Goal: Information Seeking & Learning: Learn about a topic

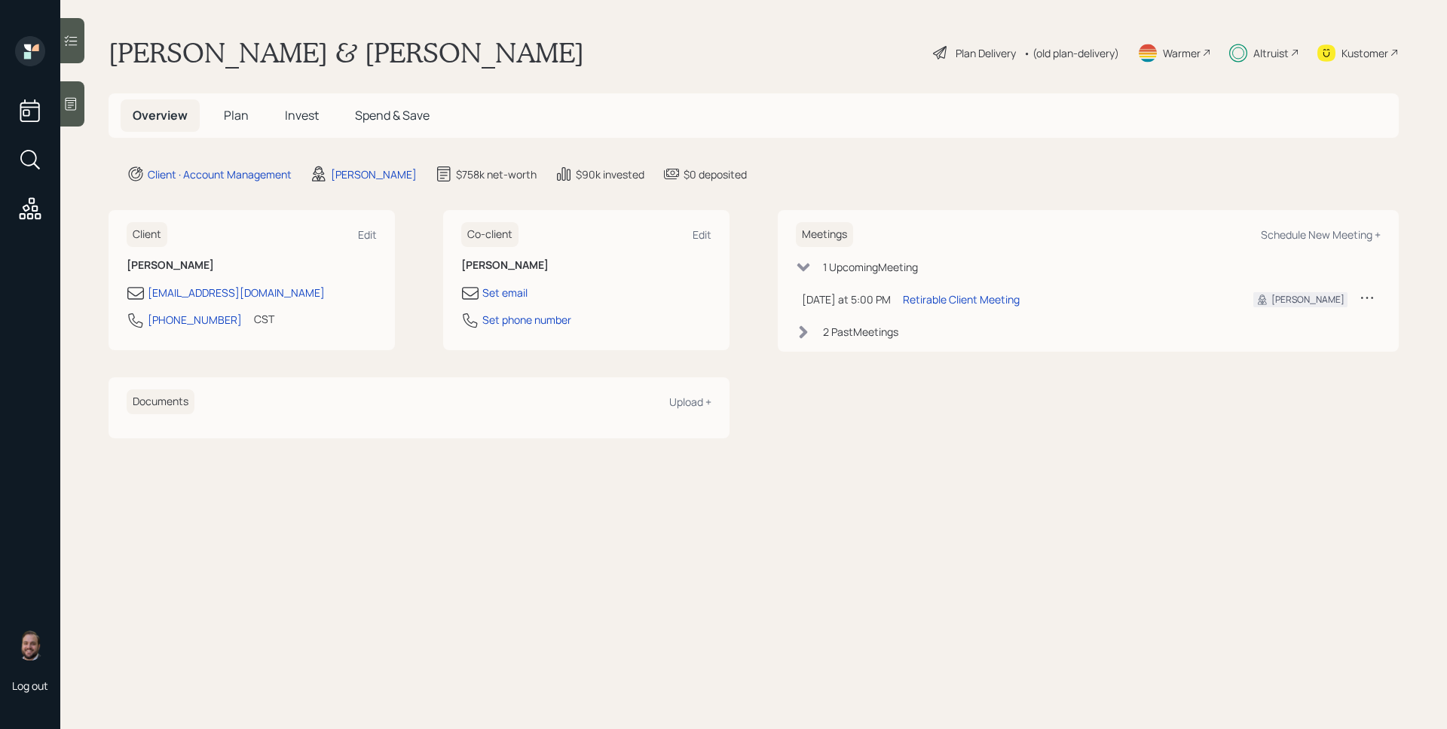
click at [1255, 50] on div "Altruist" at bounding box center [1270, 53] width 35 height 16
click at [949, 298] on div "Retirable Client Meeting" at bounding box center [961, 300] width 117 height 16
click at [976, 58] on div "Plan Delivery" at bounding box center [985, 53] width 60 height 16
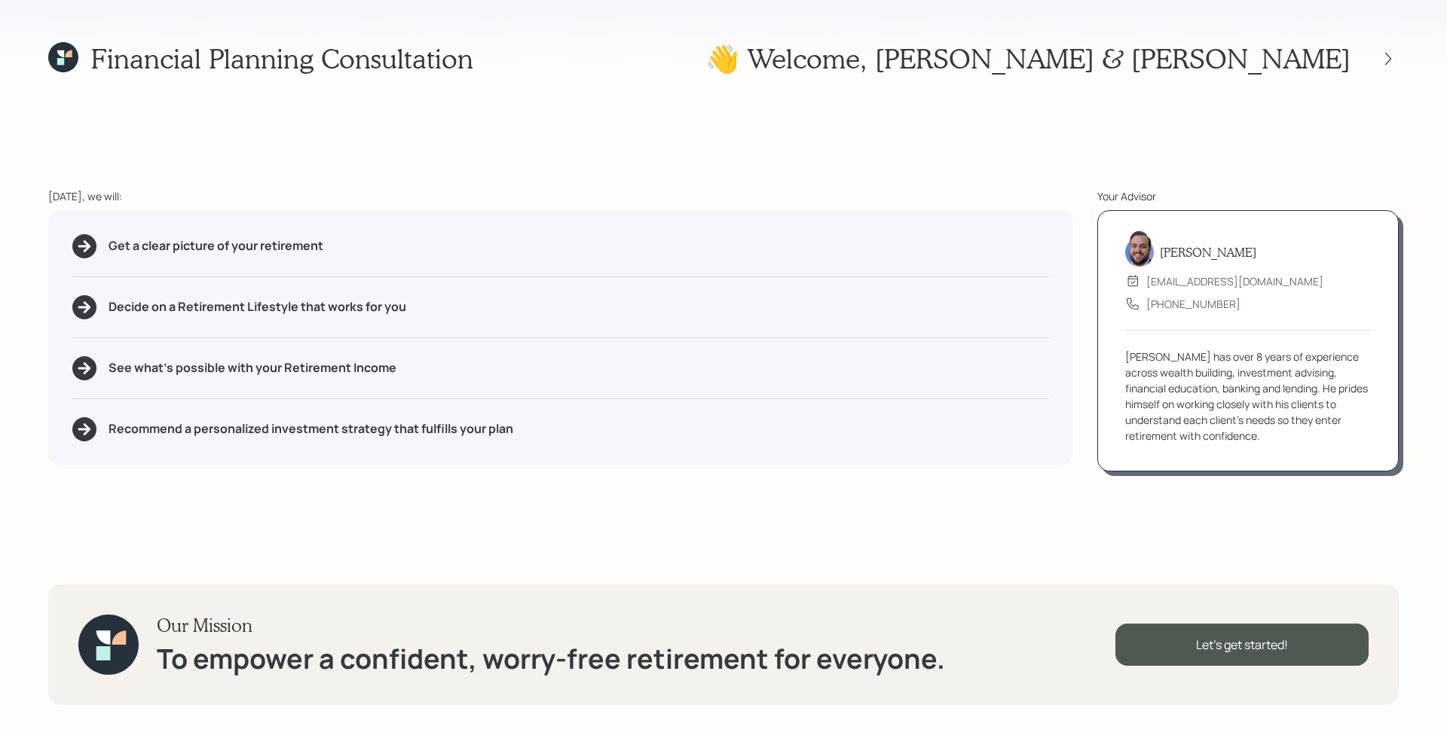
click at [51, 57] on icon at bounding box center [63, 57] width 30 height 30
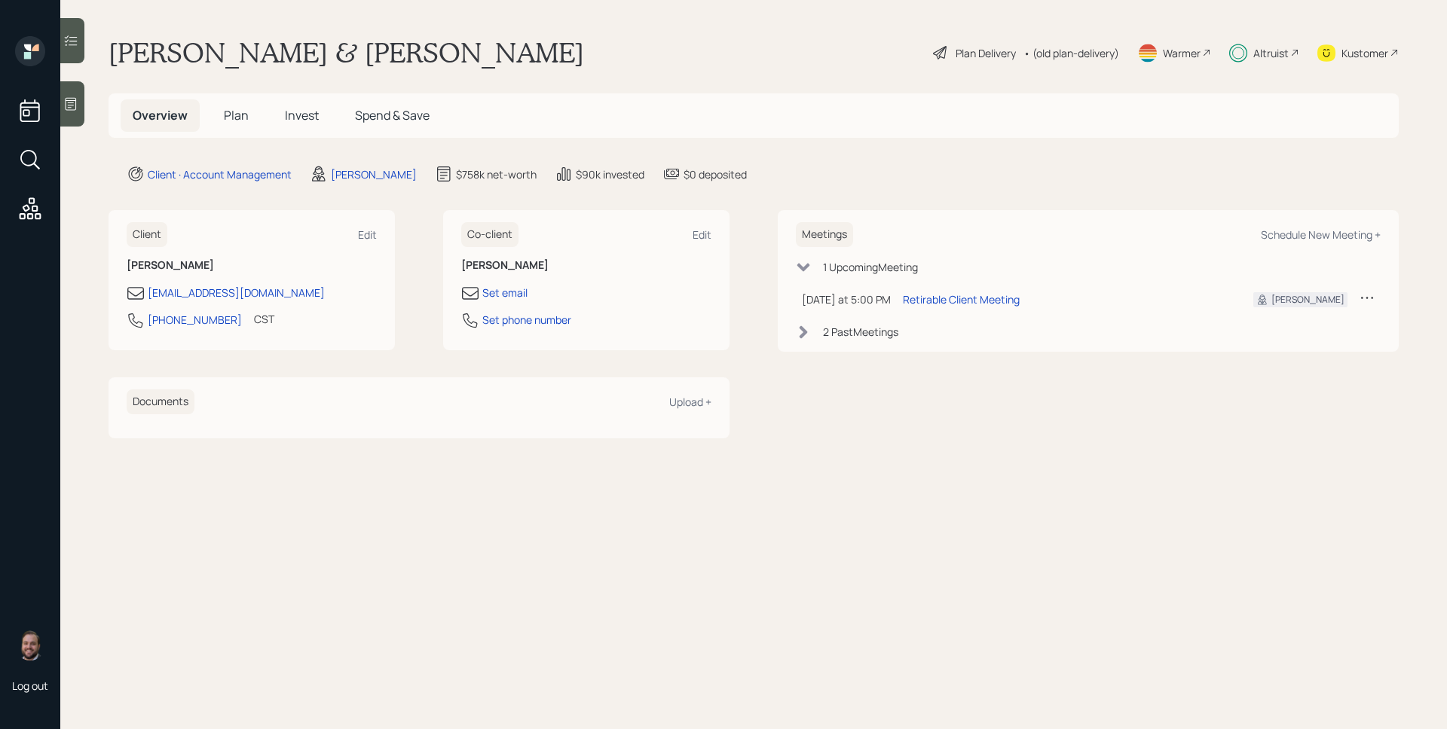
click at [1373, 60] on div "Kustomer" at bounding box center [1357, 52] width 81 height 33
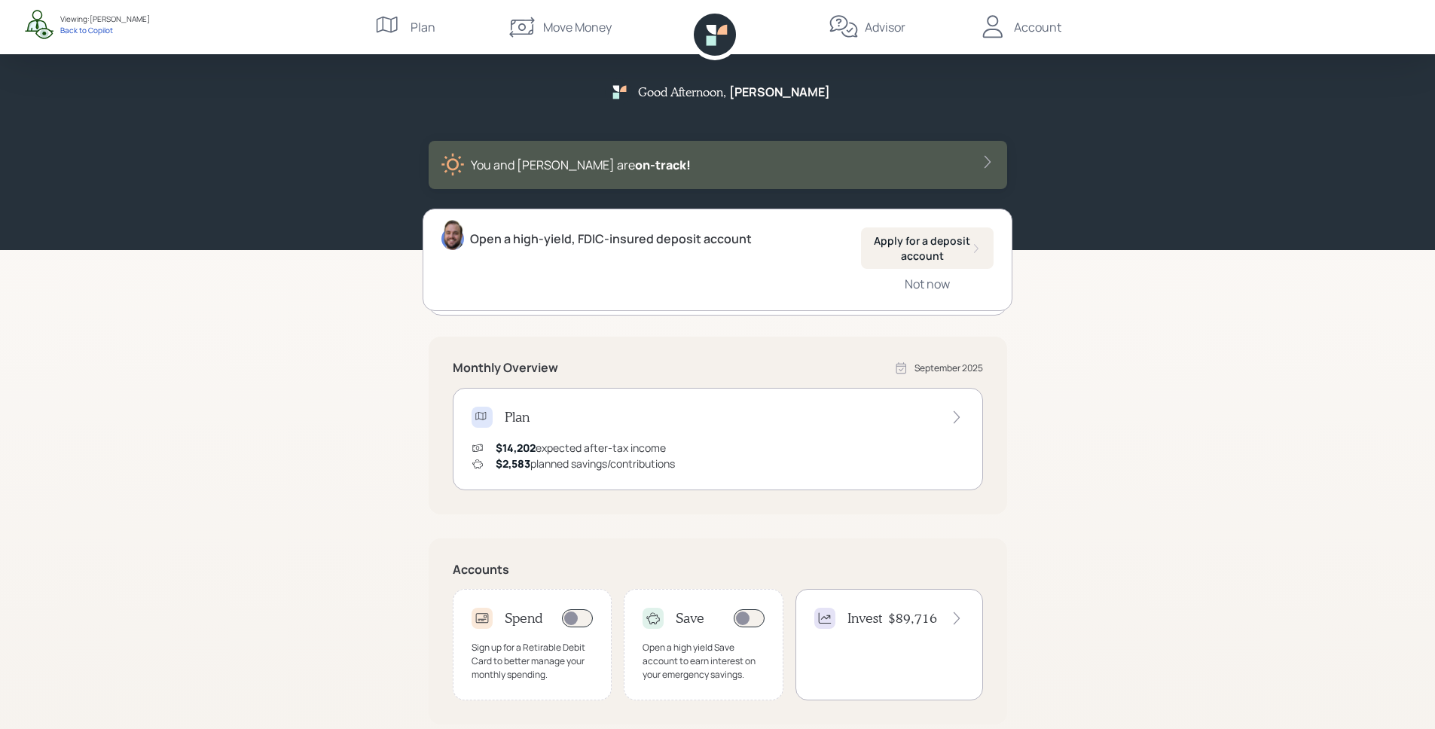
click at [1237, 310] on div "Good Afternoon , Gina You and Josh are on‑track! Open a high-yield, FDIC-insure…" at bounding box center [717, 467] width 1435 height 934
click at [923, 287] on div "Not now" at bounding box center [927, 284] width 45 height 17
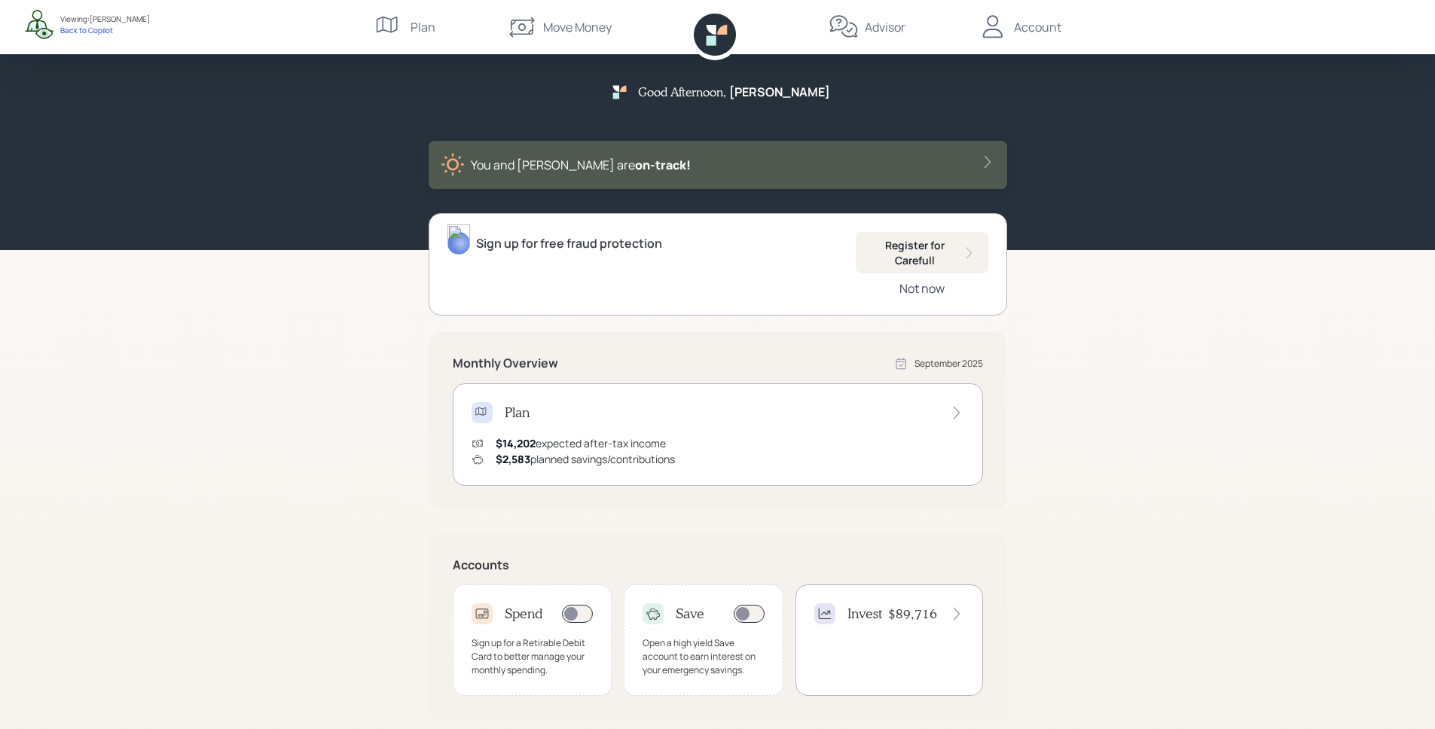
click at [934, 293] on div "Not now" at bounding box center [922, 288] width 45 height 17
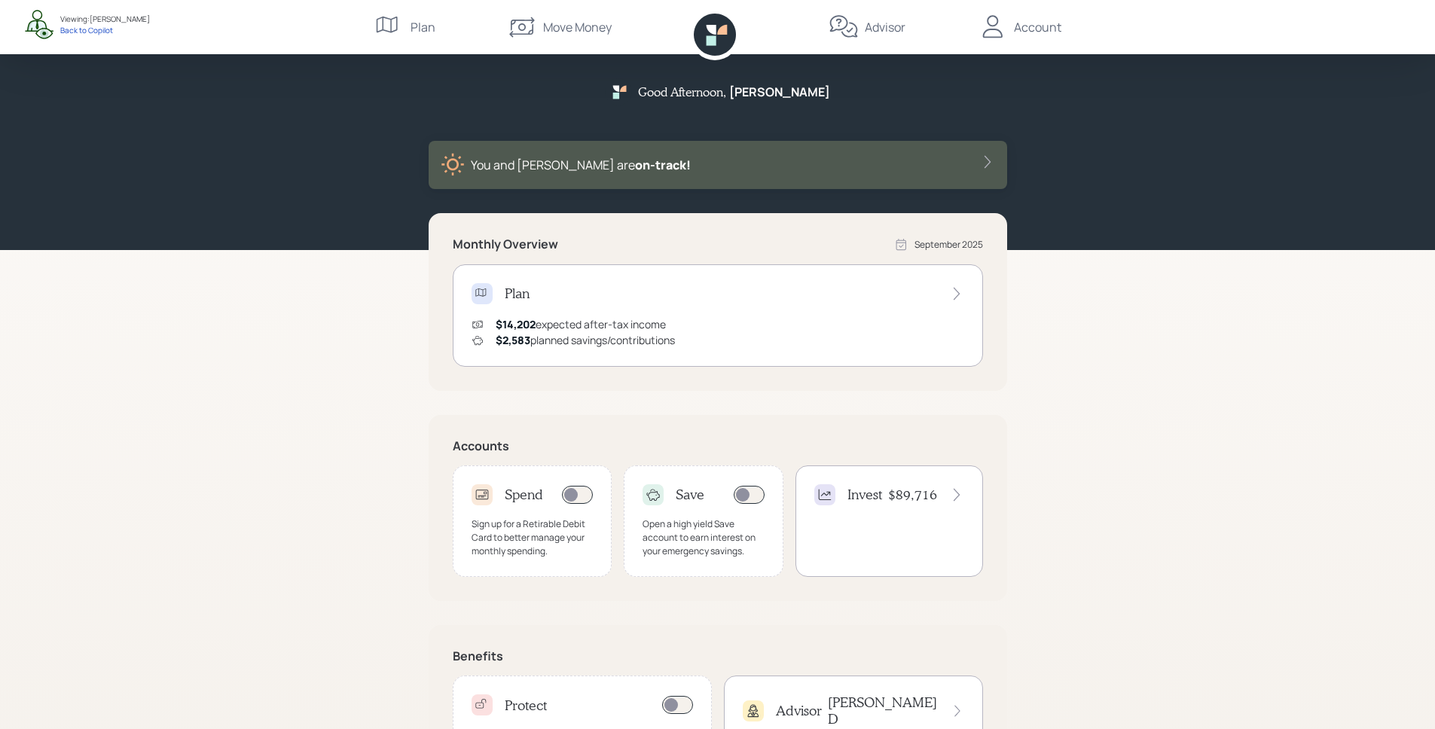
click at [561, 309] on div "Plan $14,202 expected after-tax income $2,583 planned savings/contributions" at bounding box center [718, 315] width 530 height 102
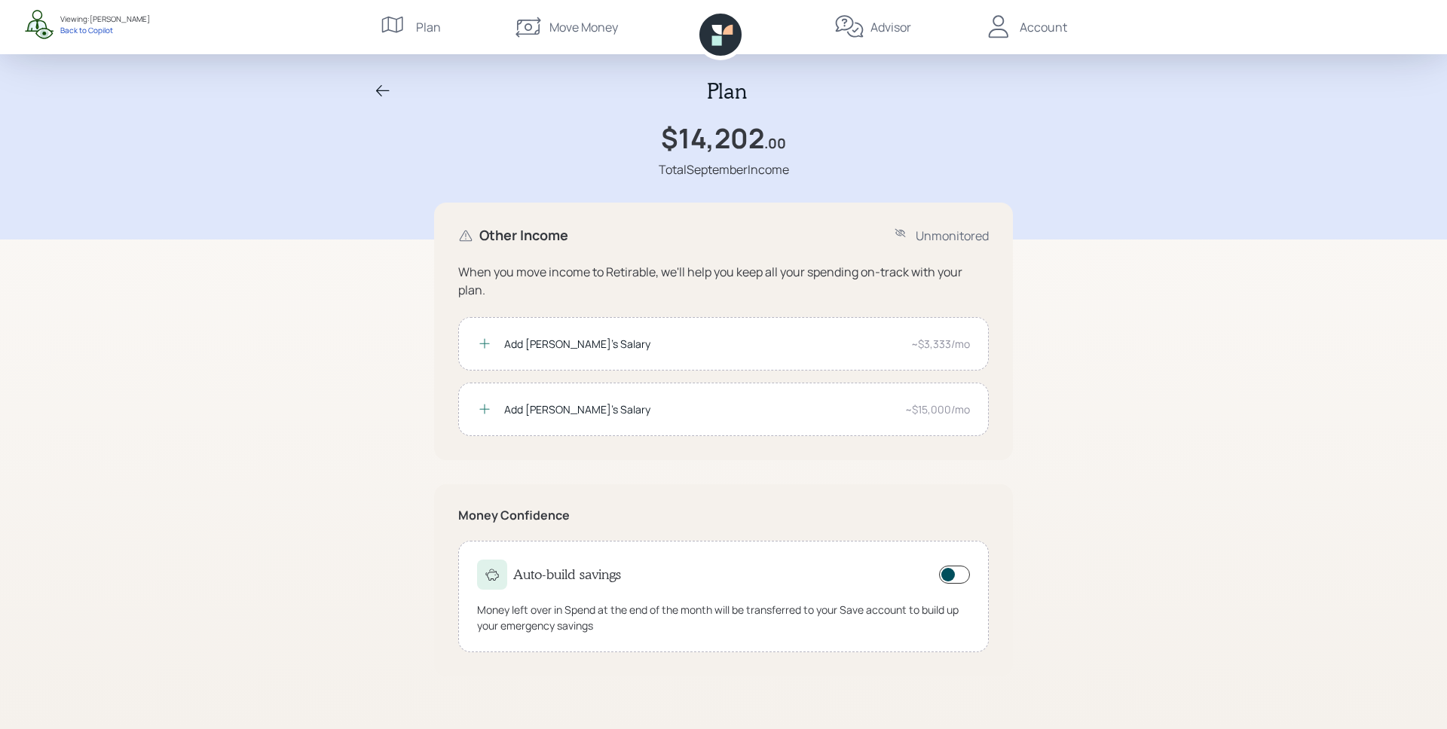
click at [723, 41] on icon at bounding box center [720, 35] width 42 height 42
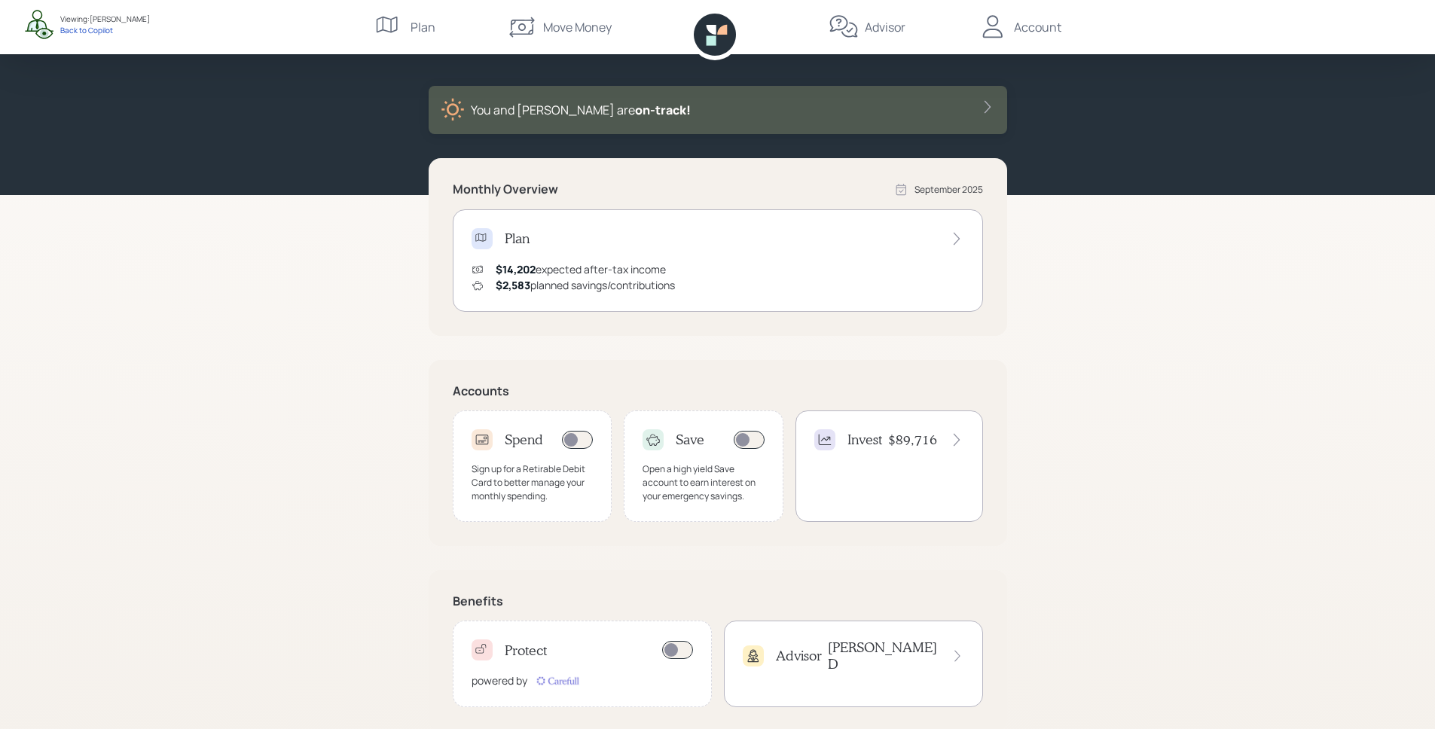
scroll to position [81, 0]
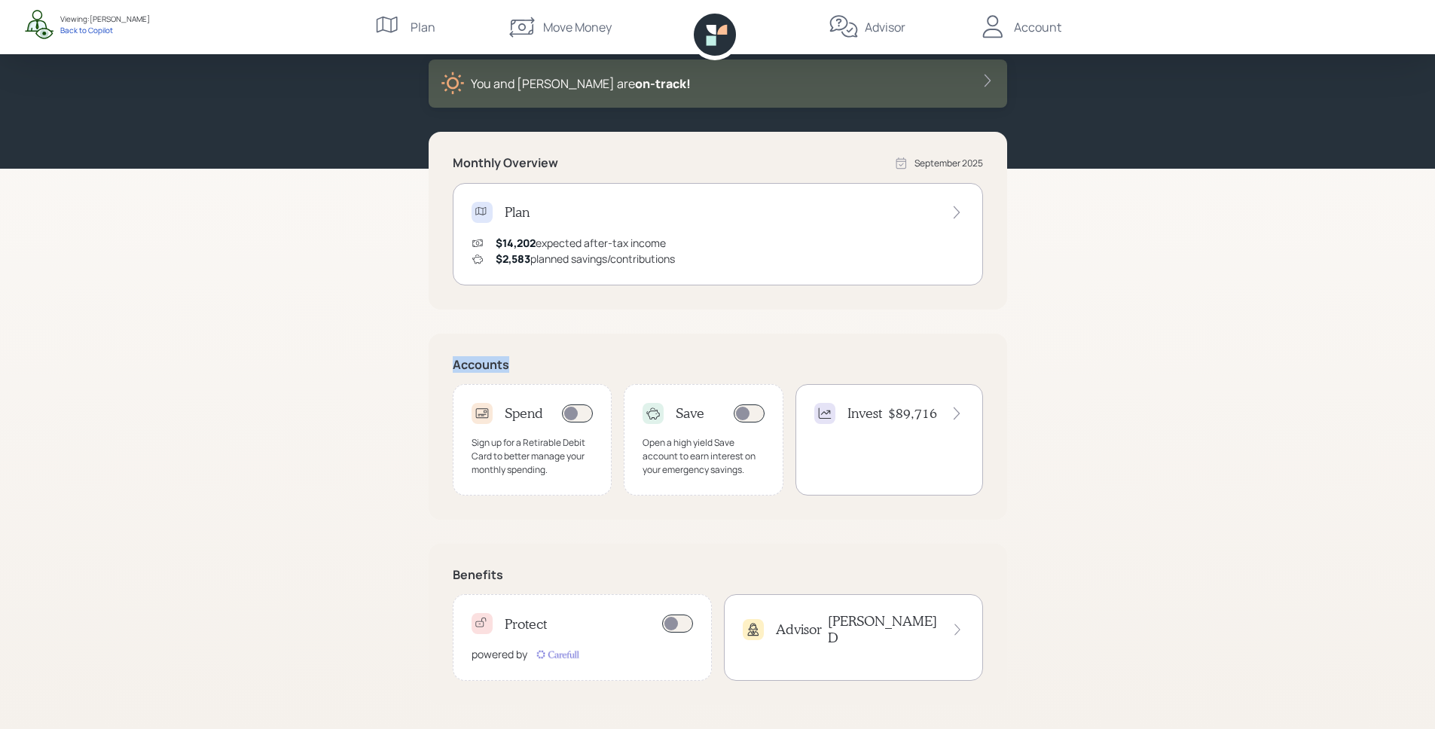
drag, startPoint x: 439, startPoint y: 369, endPoint x: 533, endPoint y: 365, distance: 93.5
click at [533, 365] on div "Accounts Spend Sign up for a Retirable Debit Card to better manage your monthly…" at bounding box center [718, 427] width 579 height 186
click at [533, 363] on h5 "Accounts" at bounding box center [718, 365] width 530 height 14
click at [510, 448] on div "Sign up for a Retirable Debit Card to better manage your monthly spending." at bounding box center [533, 456] width 122 height 41
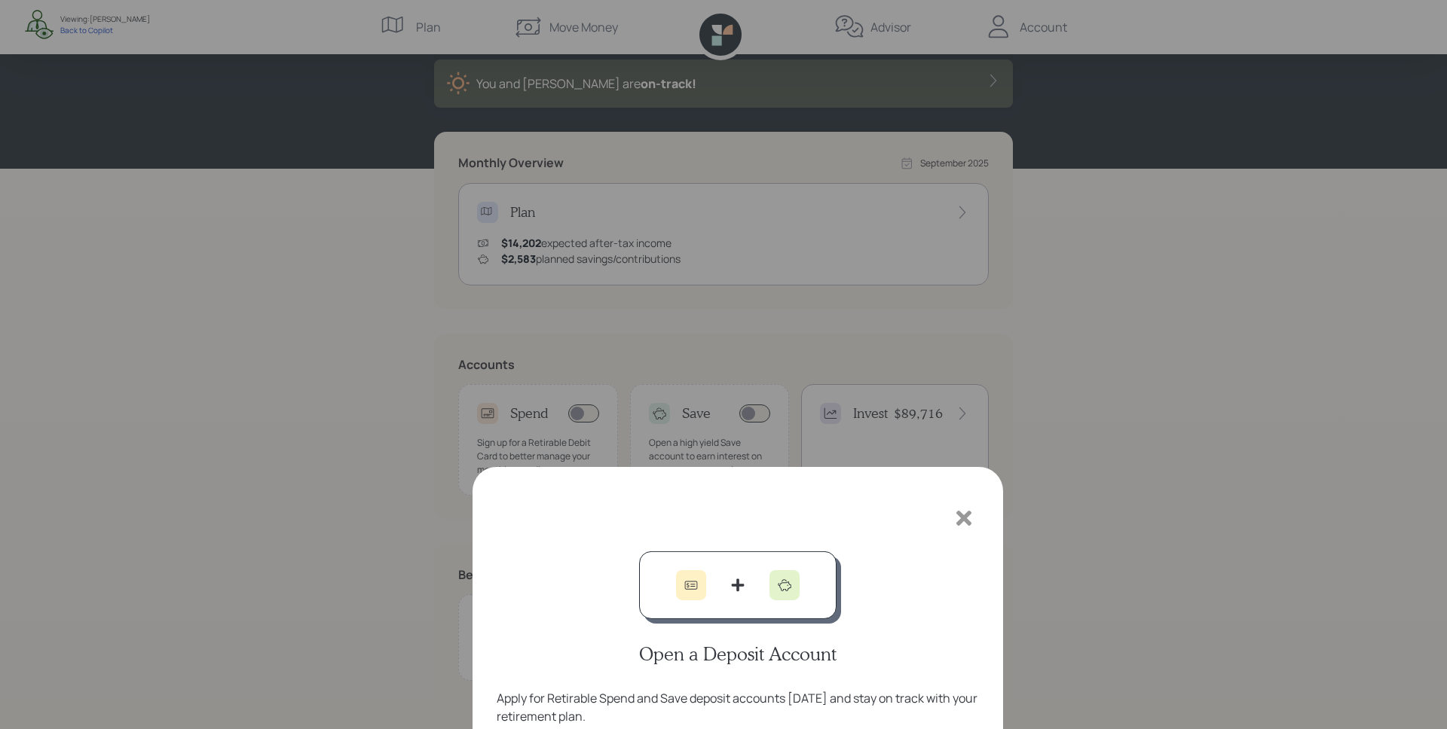
click at [966, 121] on icon at bounding box center [963, 124] width 15 height 15
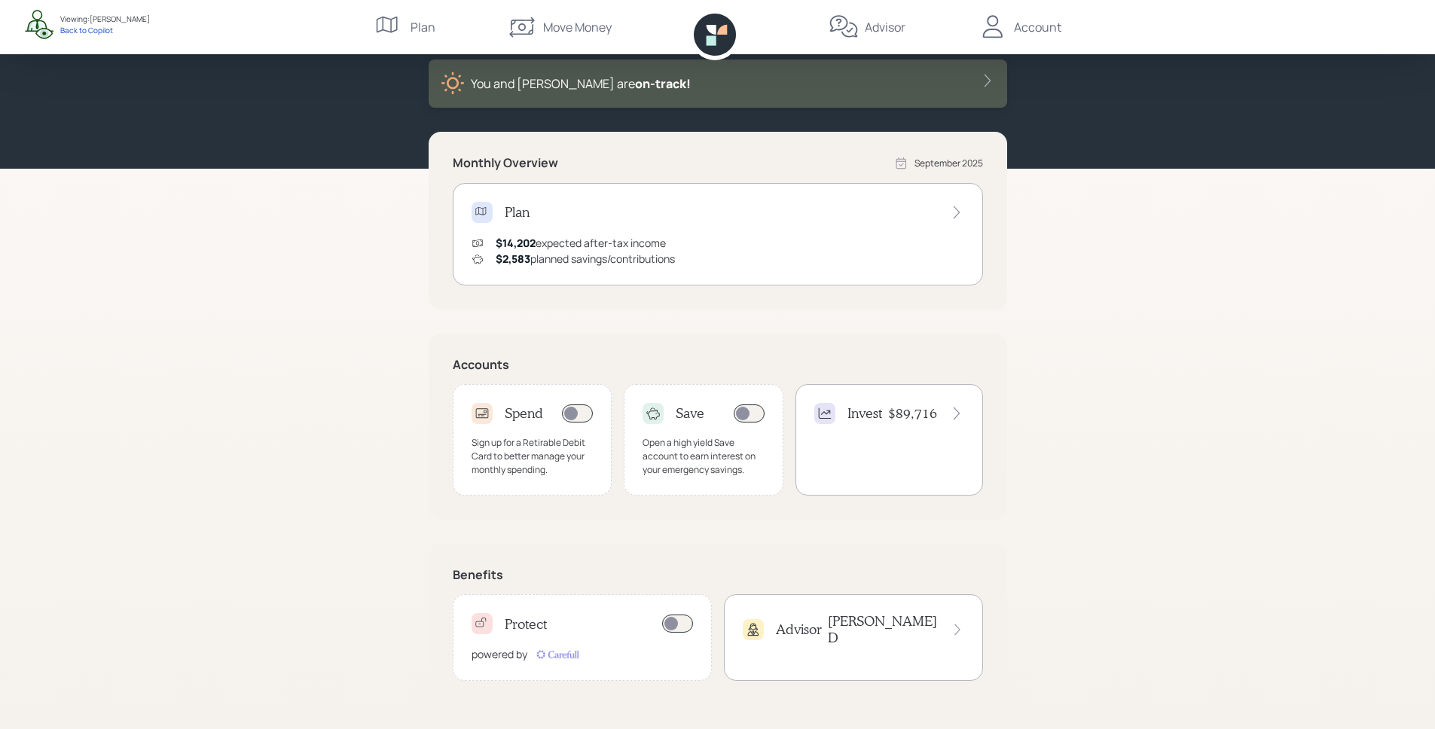
click at [923, 412] on h4 "$89,716" at bounding box center [912, 413] width 49 height 17
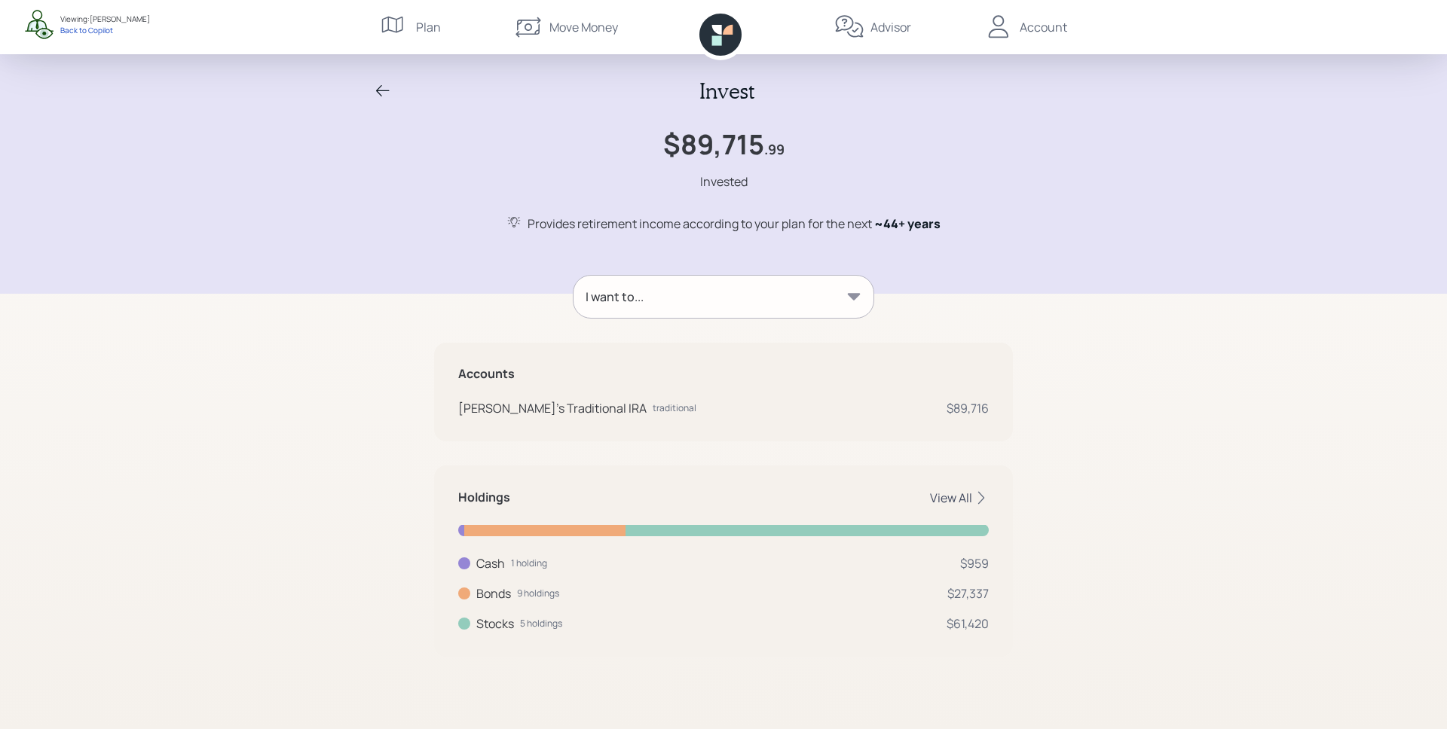
click at [948, 500] on div "View All" at bounding box center [959, 498] width 59 height 17
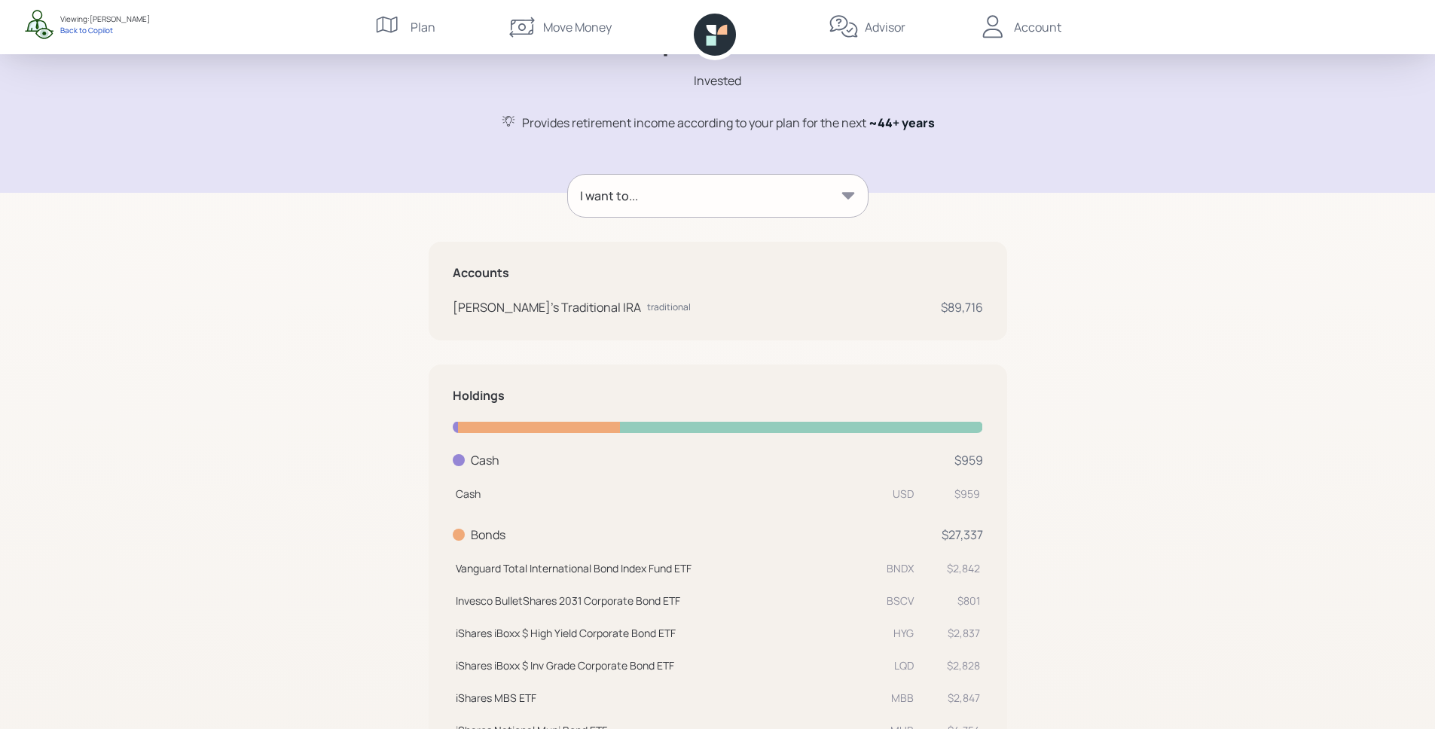
scroll to position [113, 0]
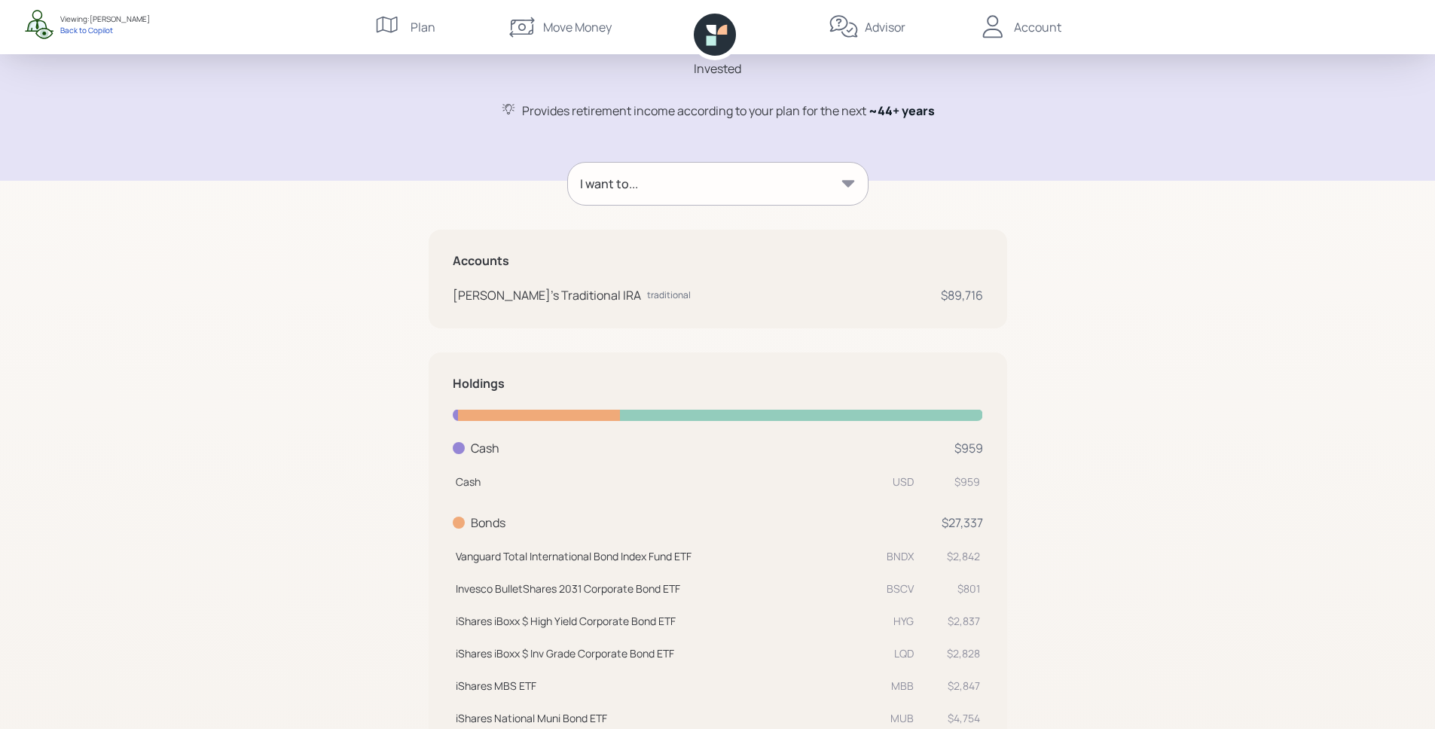
drag, startPoint x: 916, startPoint y: 558, endPoint x: 873, endPoint y: 558, distance: 43.7
click at [873, 558] on tr "Vanguard Total International Bond Index Fund ETF BNDX $2,842" at bounding box center [718, 554] width 530 height 32
drag, startPoint x: 913, startPoint y: 588, endPoint x: 893, endPoint y: 592, distance: 20.7
click at [882, 588] on td "Invesco BulletShares 2031 Corporate Bond ETF BSCV" at bounding box center [685, 586] width 464 height 32
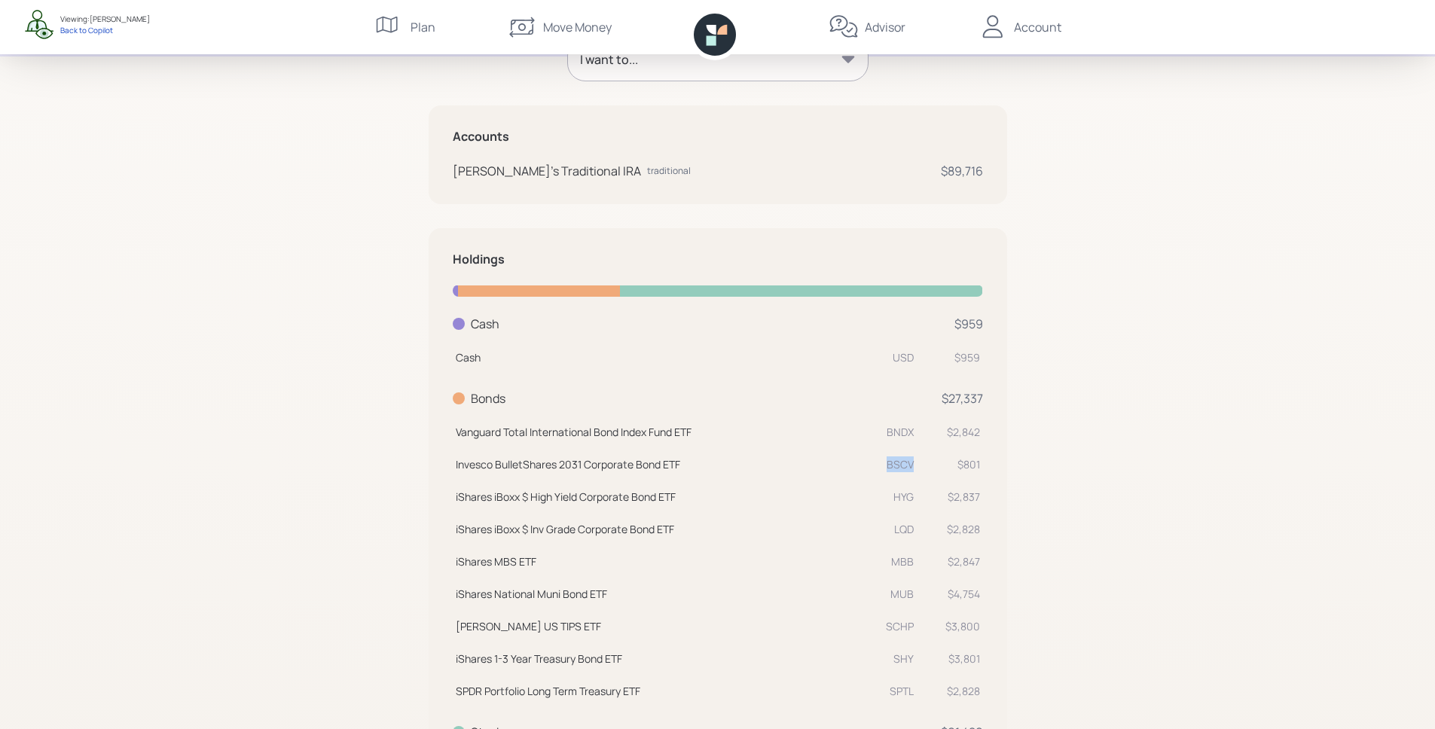
click at [907, 573] on td "iShares MBS ETF MBB" at bounding box center [685, 559] width 464 height 32
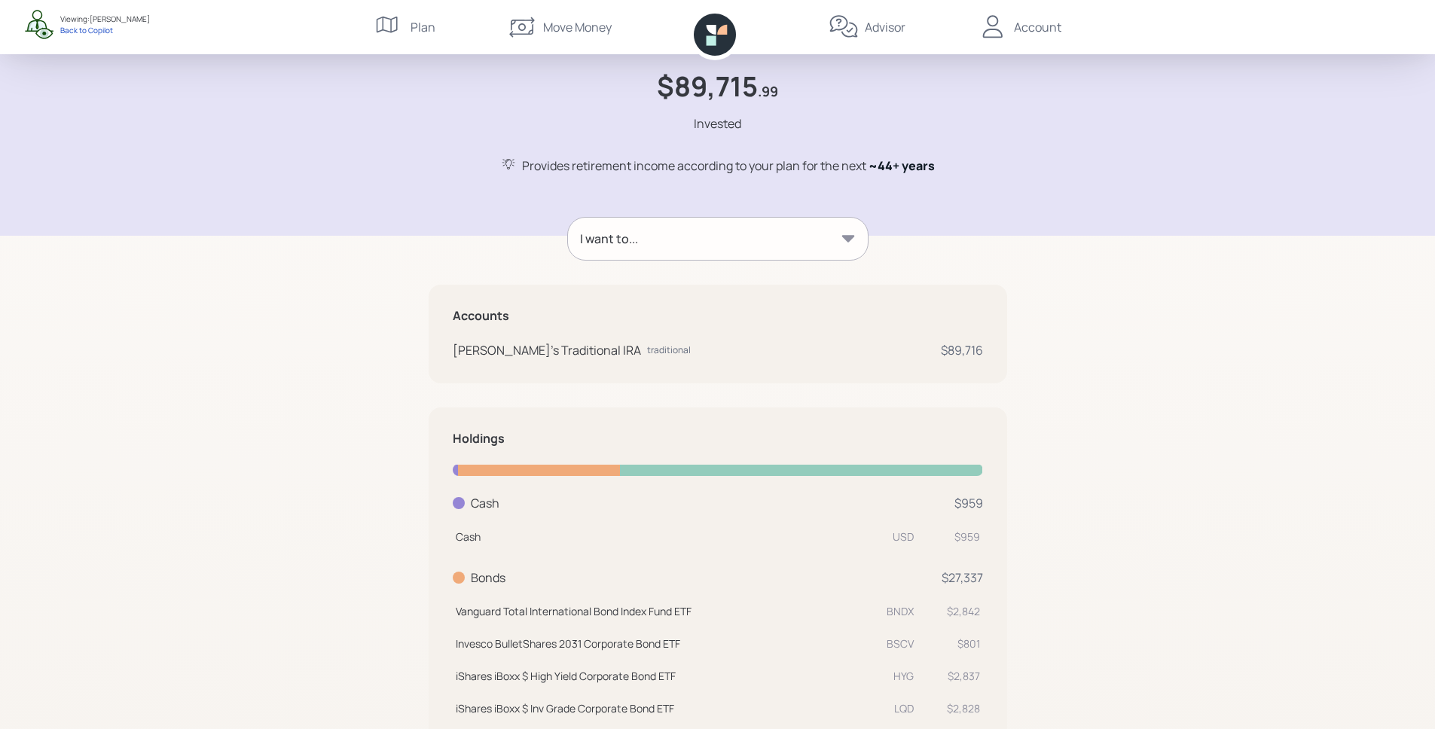
scroll to position [0, 0]
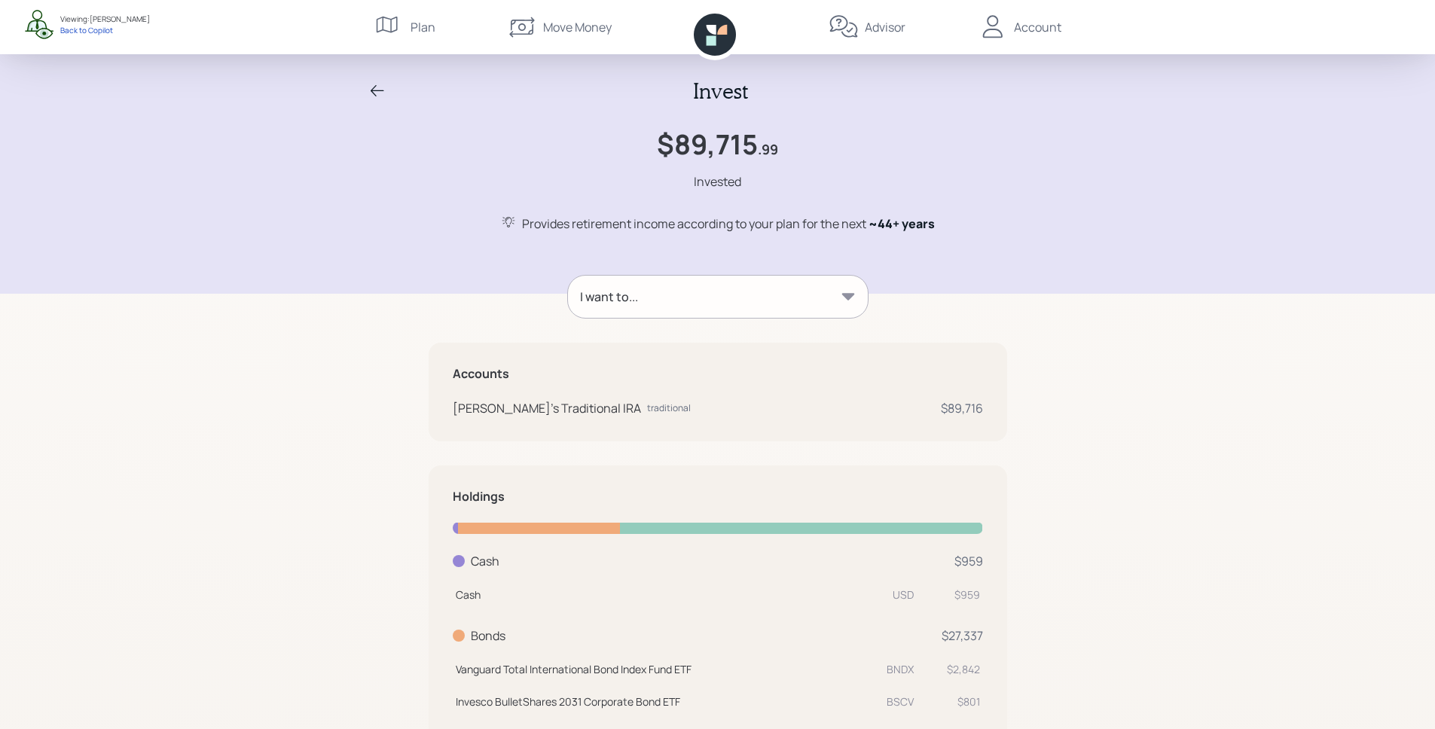
click at [805, 209] on div "Invest $89,715 .99 Invested Provides retirement income according to your plan f…" at bounding box center [717, 155] width 723 height 154
click at [813, 283] on div "I want to..." at bounding box center [718, 297] width 300 height 42
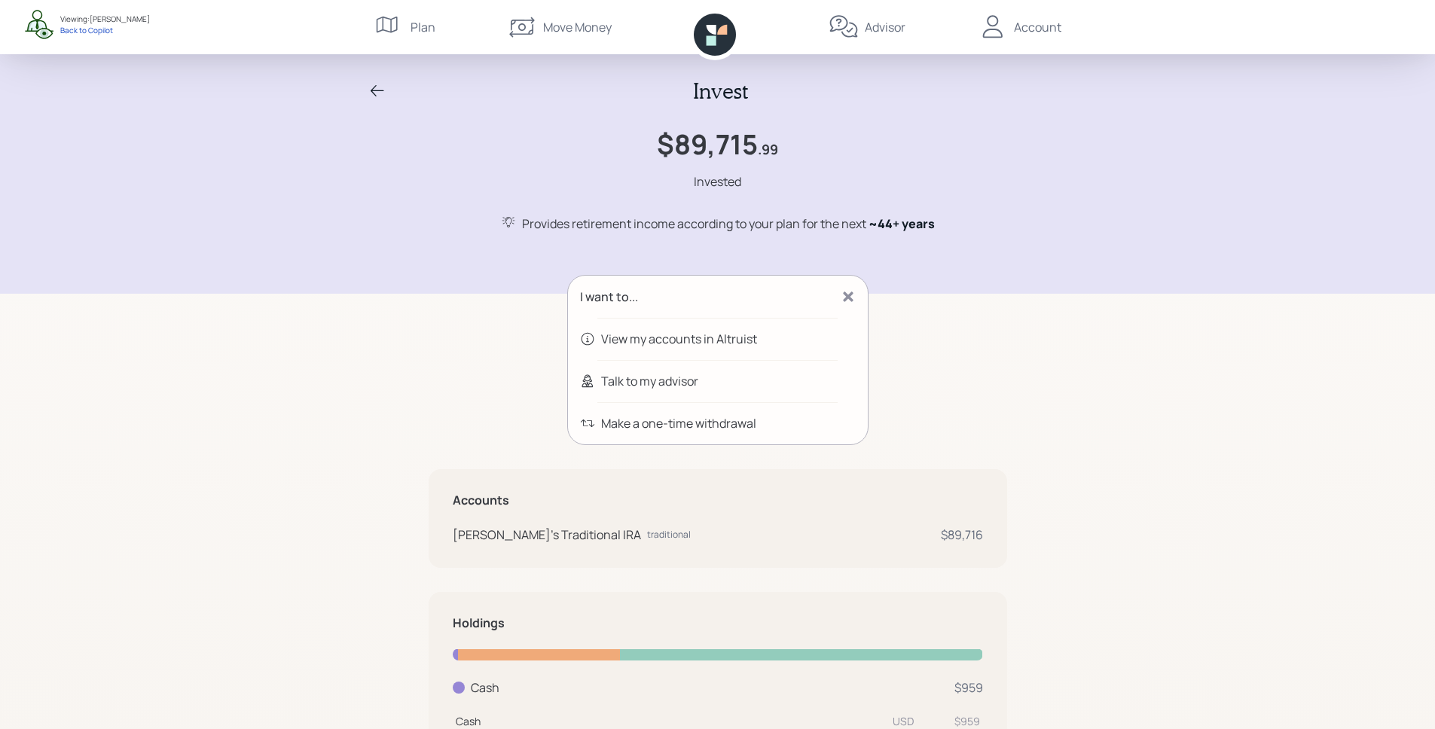
click at [643, 380] on div "Talk to my advisor" at bounding box center [649, 381] width 97 height 18
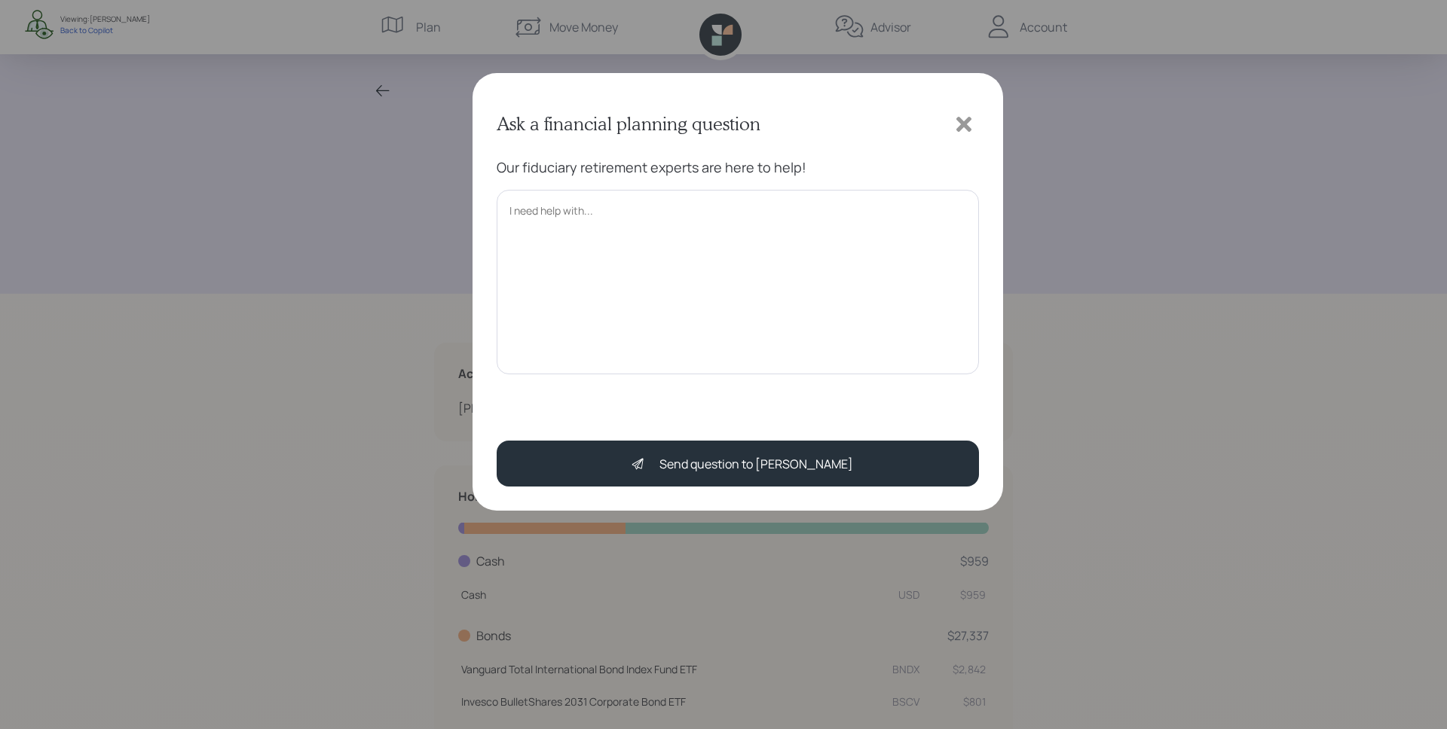
click at [665, 261] on textarea at bounding box center [738, 282] width 482 height 185
click at [965, 124] on icon at bounding box center [963, 124] width 15 height 15
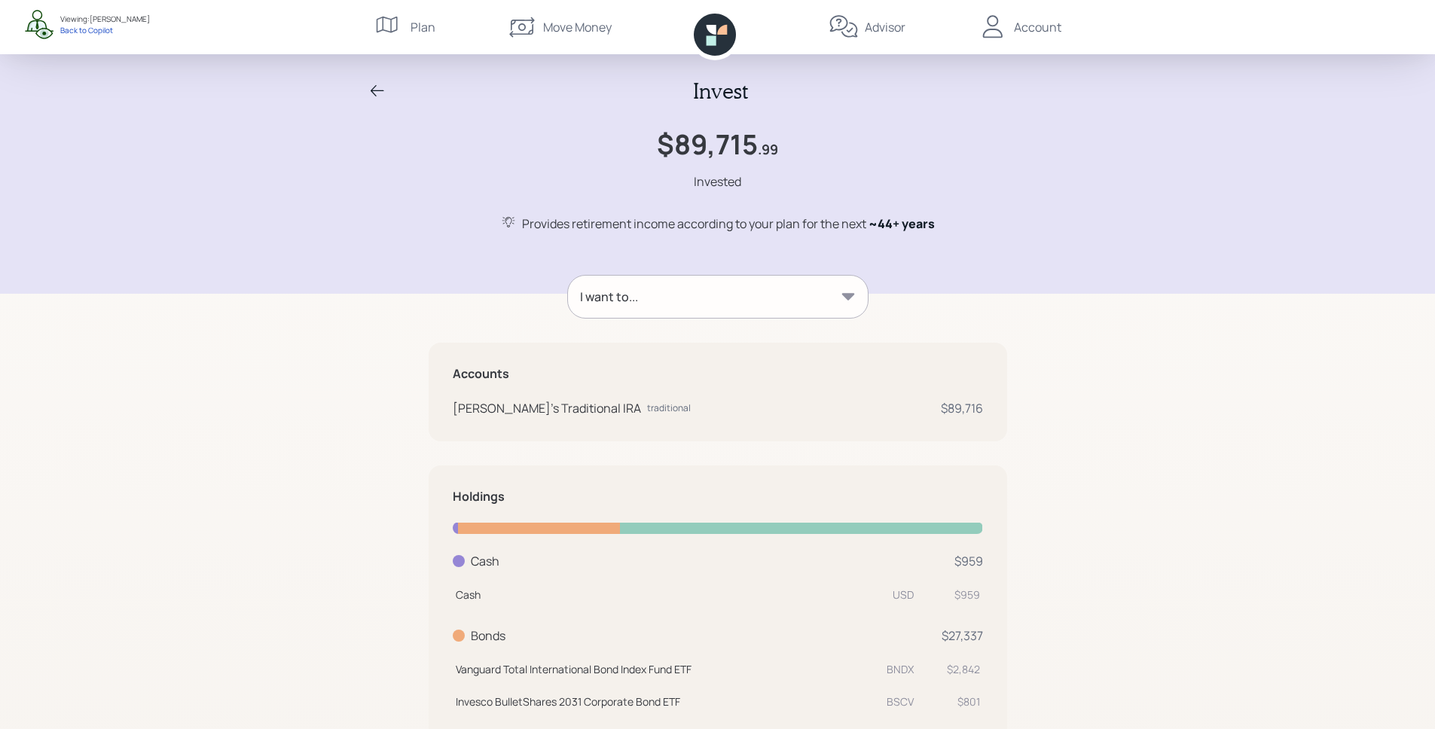
click at [760, 301] on div "I want to..." at bounding box center [718, 297] width 300 height 42
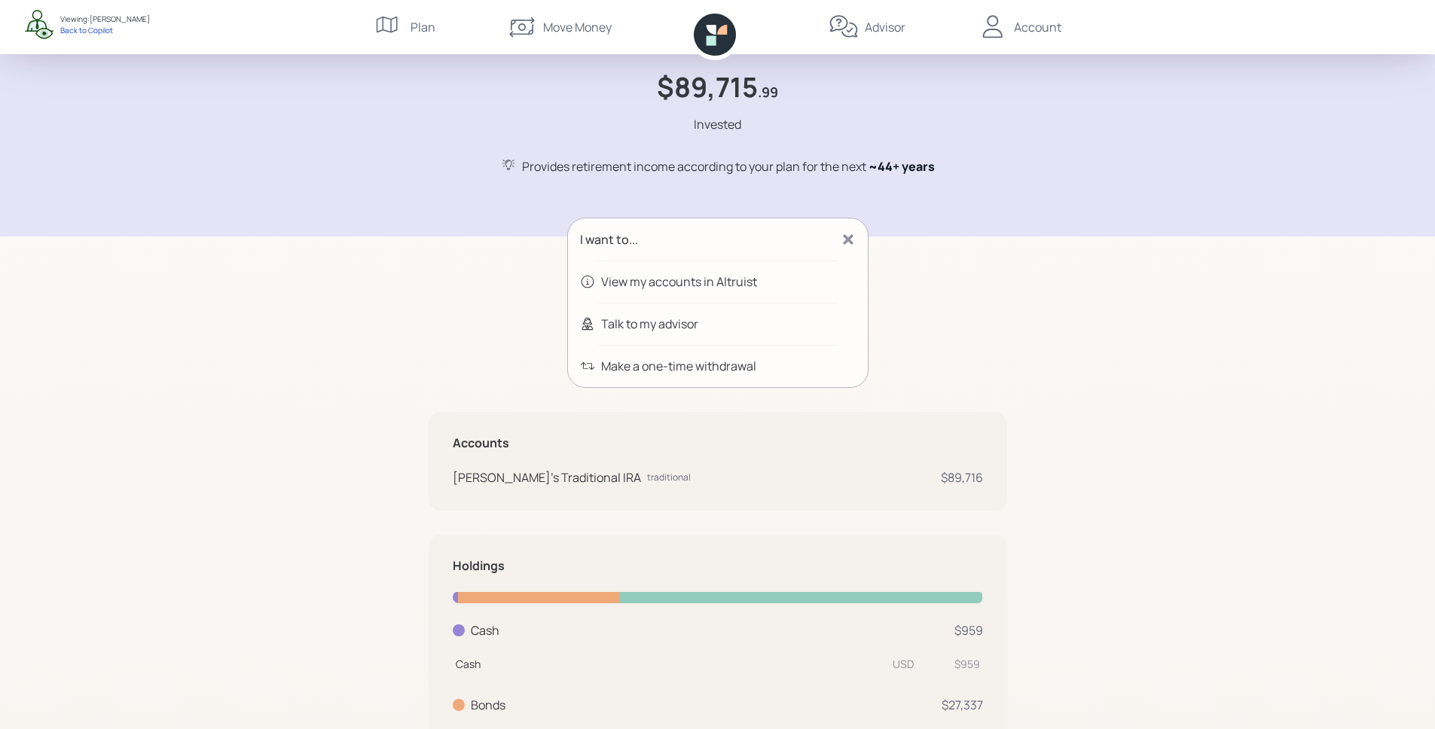
scroll to position [35, 0]
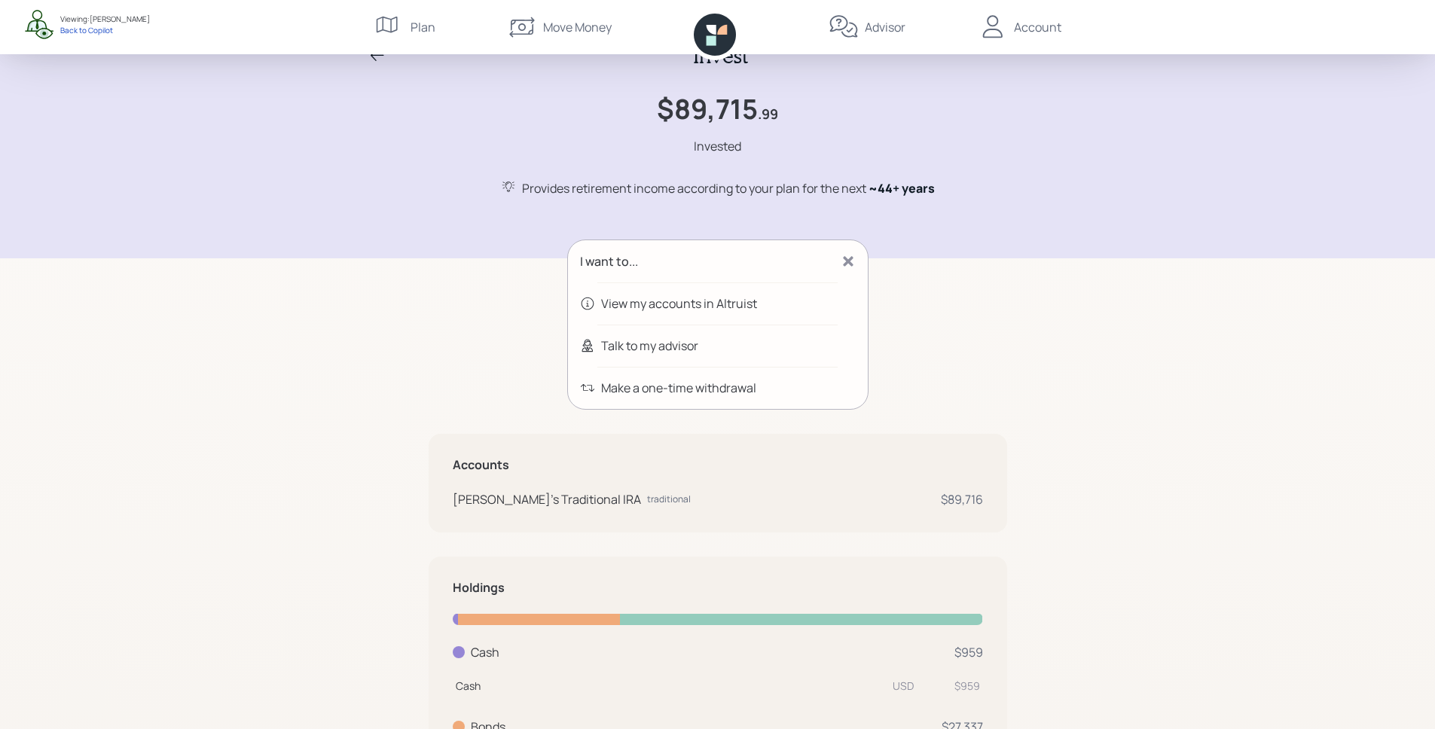
click at [726, 38] on icon at bounding box center [715, 35] width 42 height 42
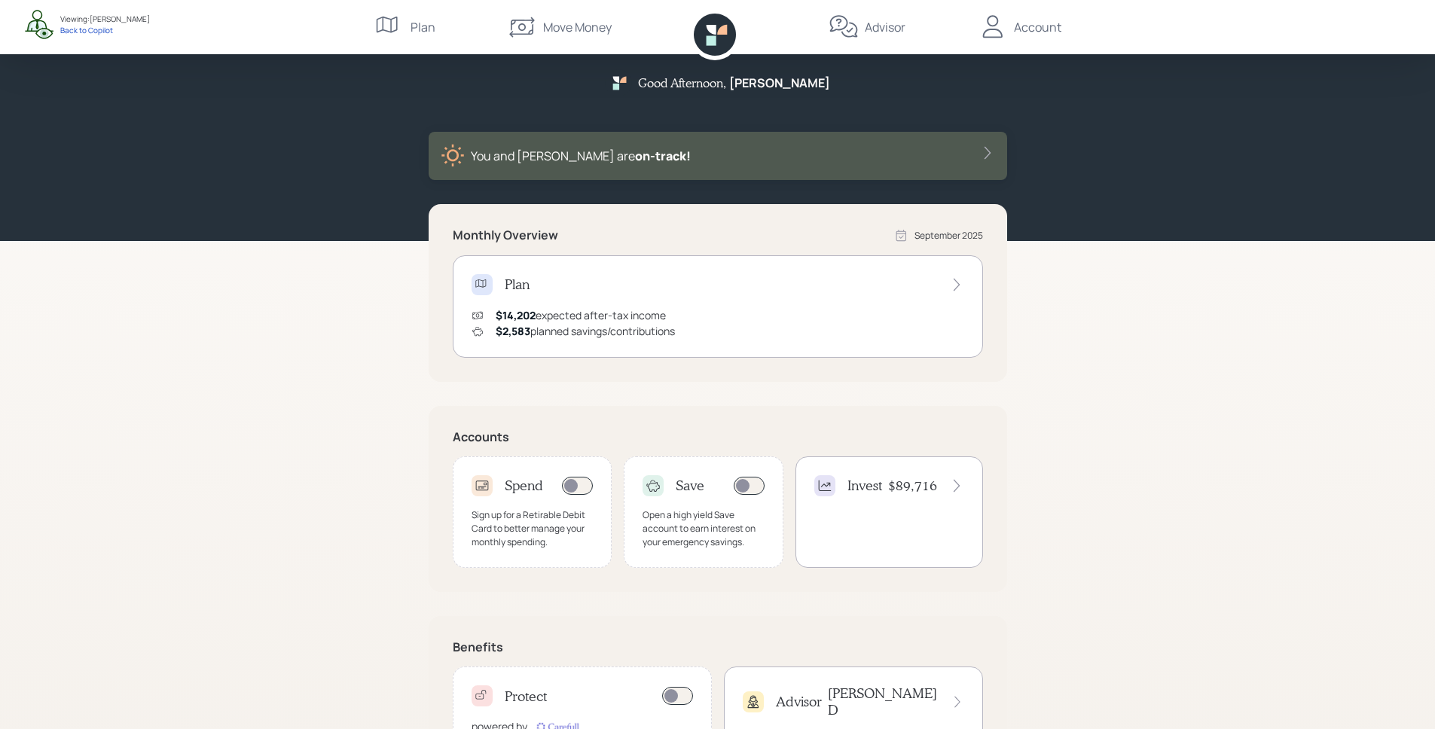
scroll to position [81, 0]
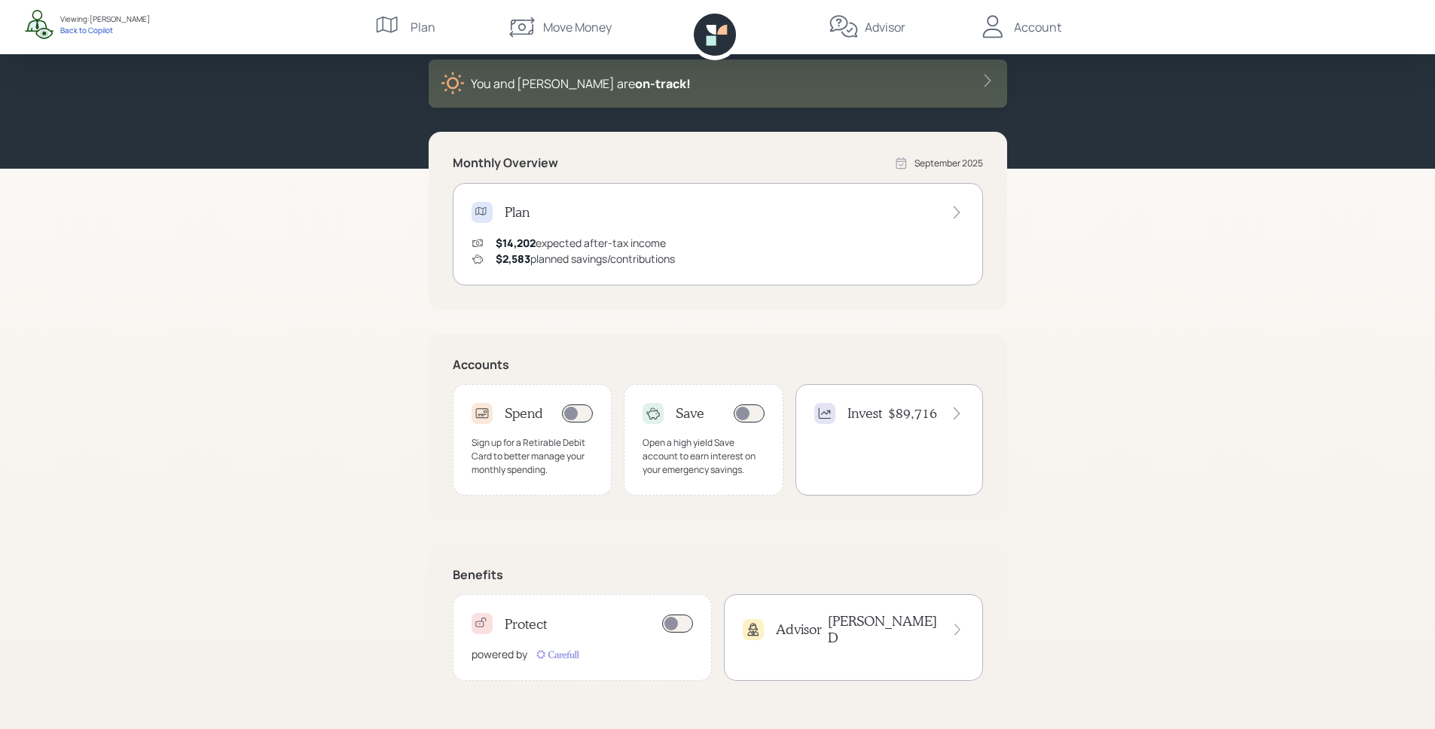
click at [529, 636] on div "Protect powered by" at bounding box center [582, 638] width 259 height 87
click at [873, 624] on div "Advisor James D" at bounding box center [854, 629] width 222 height 32
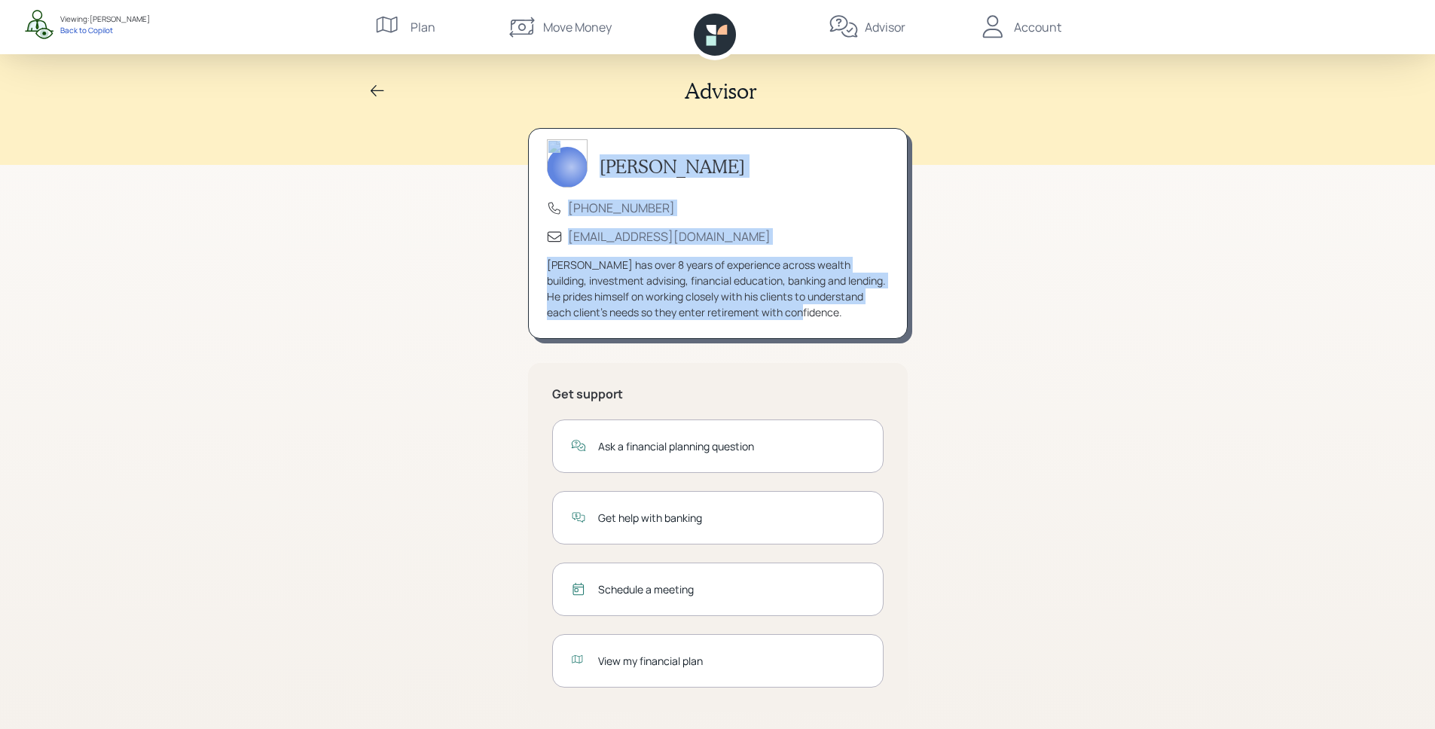
drag, startPoint x: 842, startPoint y: 318, endPoint x: 564, endPoint y: 151, distance: 323.8
click at [564, 151] on div "James DiStasi (833) 222-1807 advisor@retirable.com James has over 8 years of ex…" at bounding box center [718, 233] width 380 height 211
drag, startPoint x: 623, startPoint y: 319, endPoint x: 585, endPoint y: 283, distance: 52.8
click at [620, 315] on div "James has over 8 years of experience across wealth building, investment advisin…" at bounding box center [718, 288] width 342 height 63
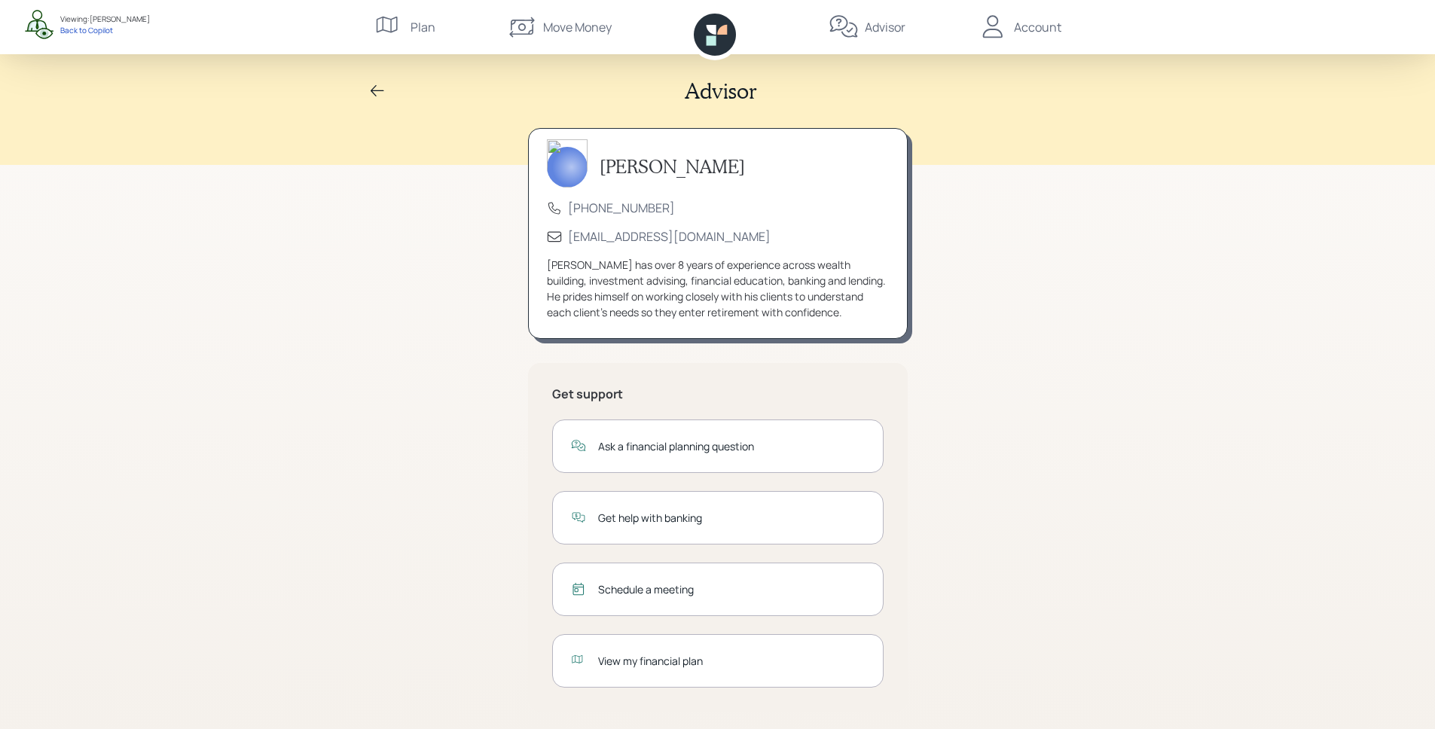
click at [595, 282] on div "James has over 8 years of experience across wealth building, investment advisin…" at bounding box center [718, 288] width 342 height 63
click at [693, 448] on div "Ask a financial planning question" at bounding box center [731, 447] width 267 height 16
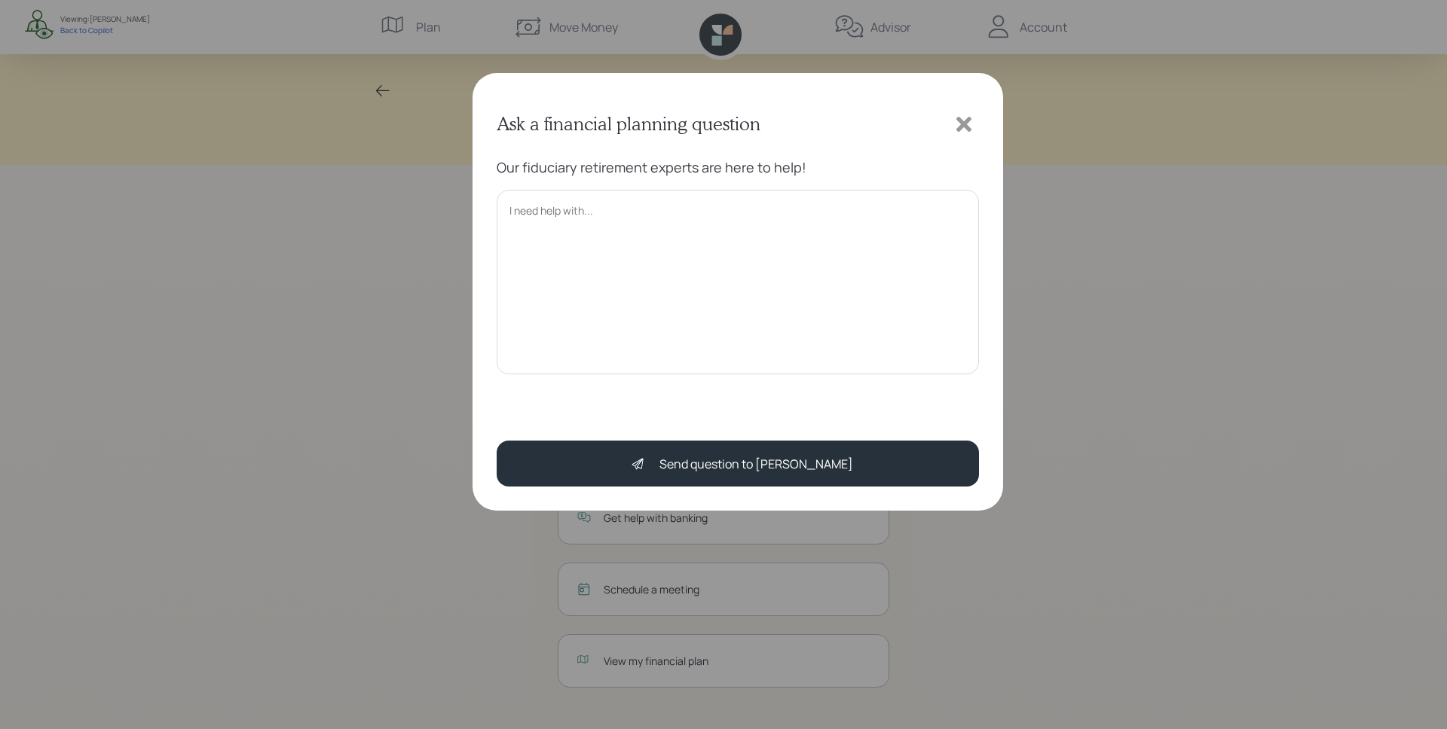
click at [671, 273] on textarea at bounding box center [738, 282] width 482 height 185
click at [962, 126] on icon at bounding box center [963, 124] width 15 height 15
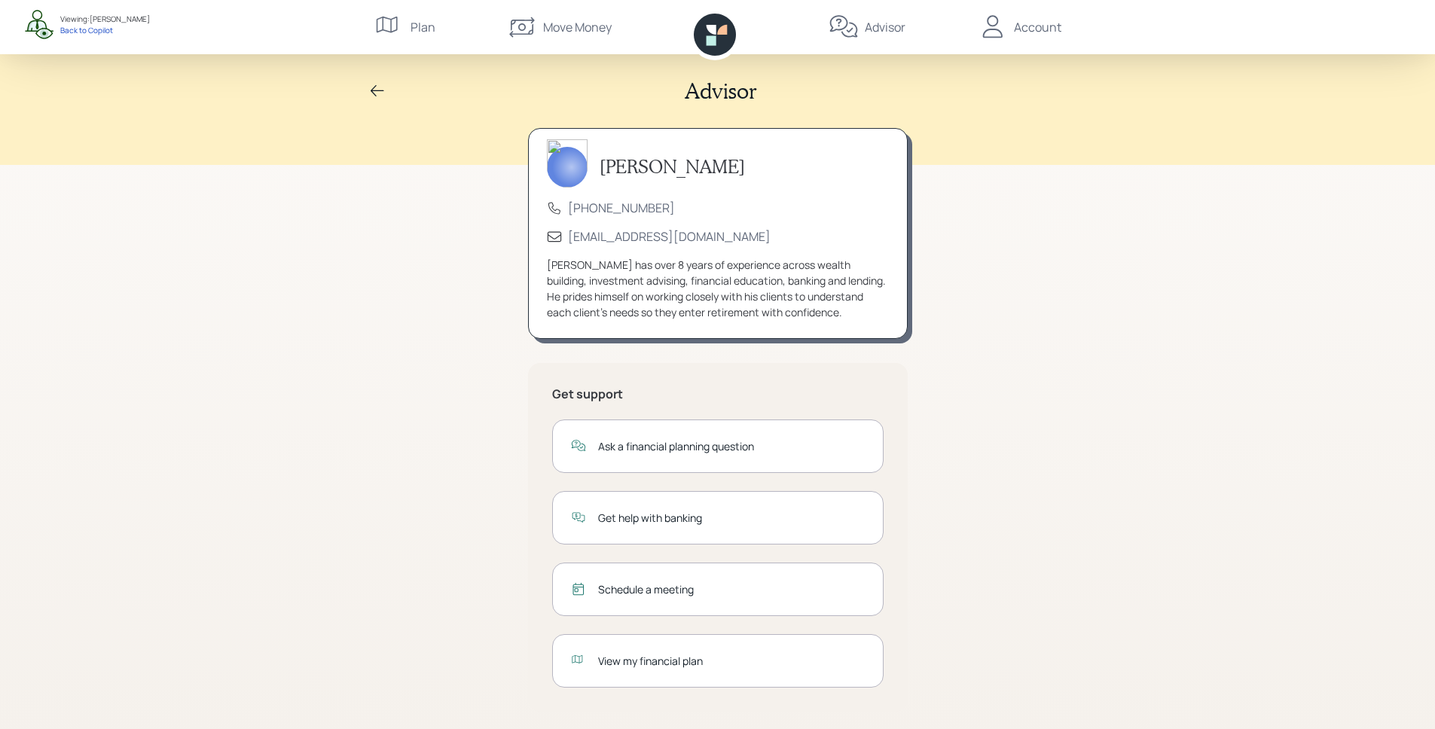
click at [738, 521] on div "Get help with banking" at bounding box center [731, 518] width 267 height 16
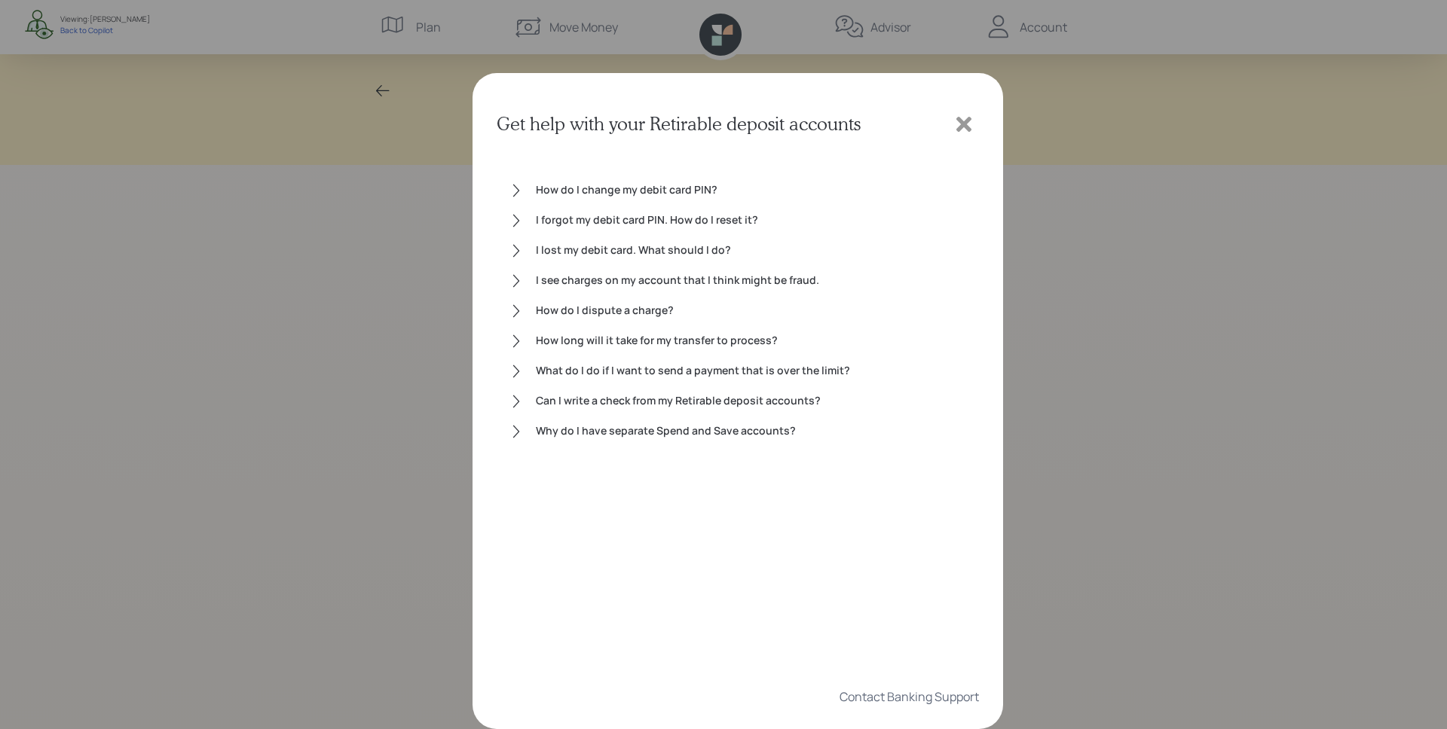
click at [965, 126] on icon at bounding box center [963, 124] width 15 height 15
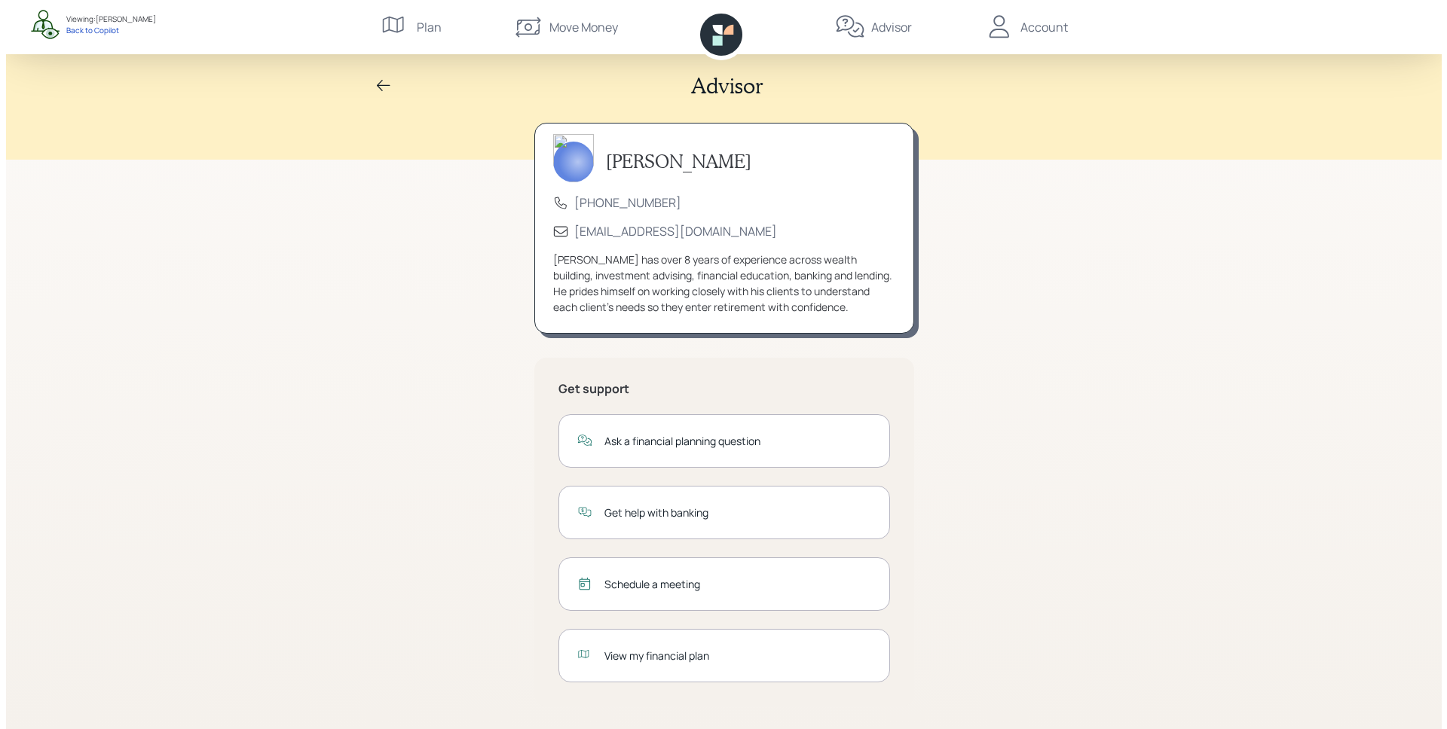
scroll to position [7, 0]
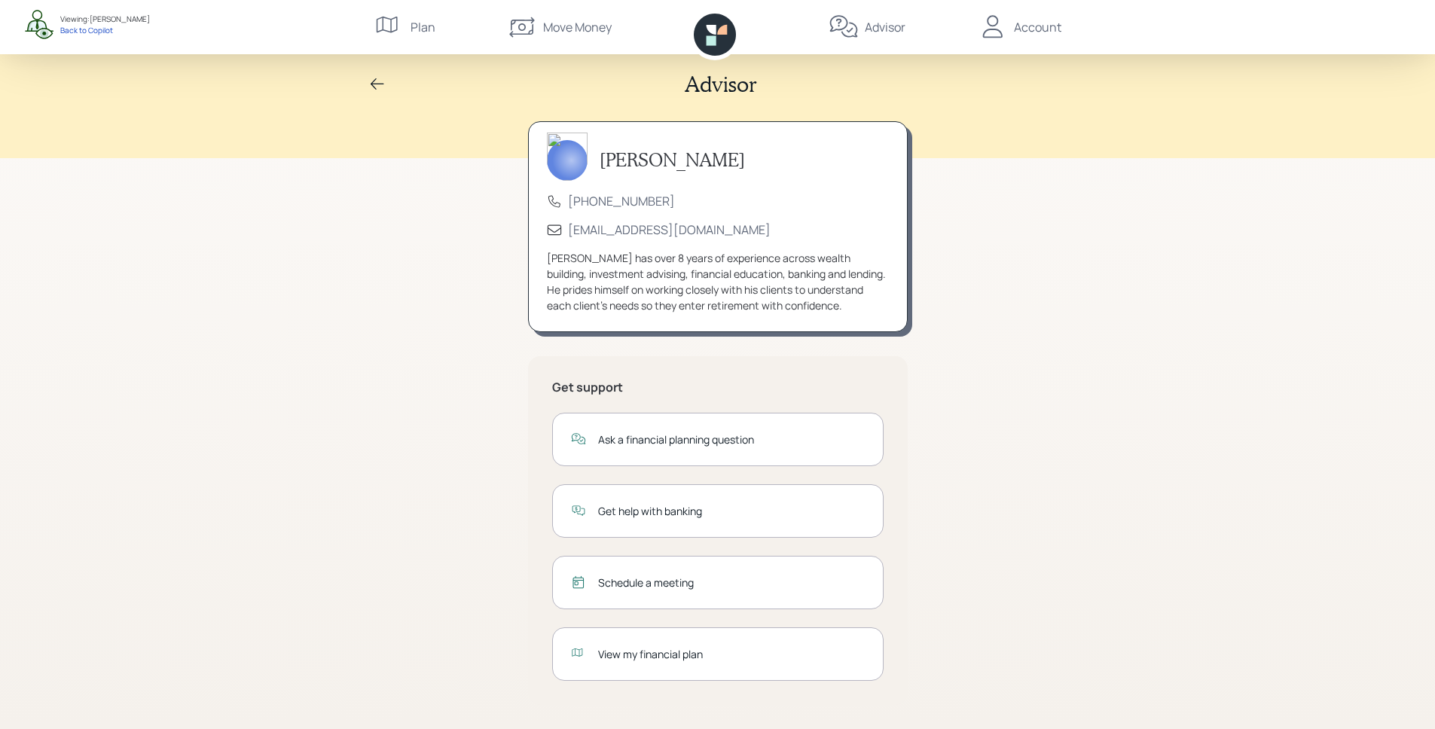
click at [691, 579] on div "Schedule a meeting" at bounding box center [731, 583] width 267 height 16
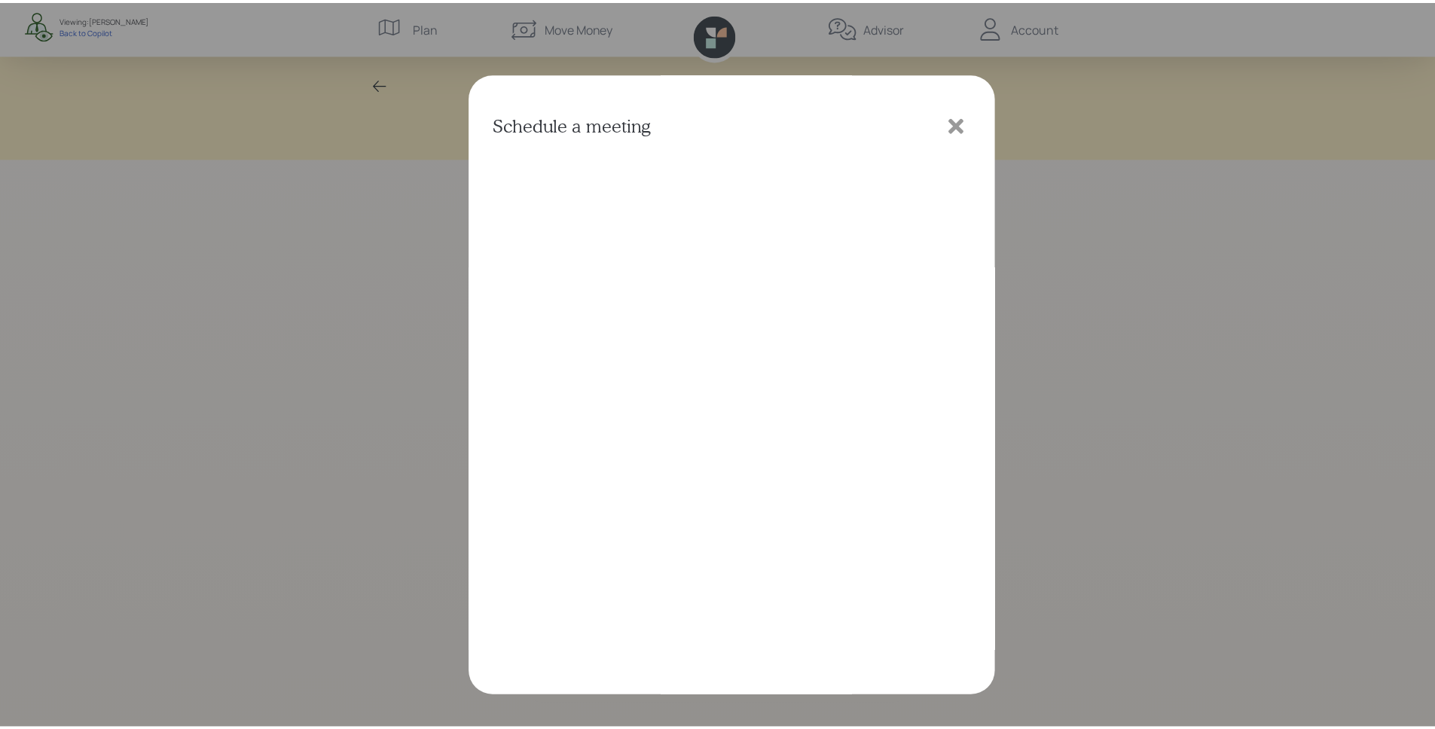
scroll to position [0, 0]
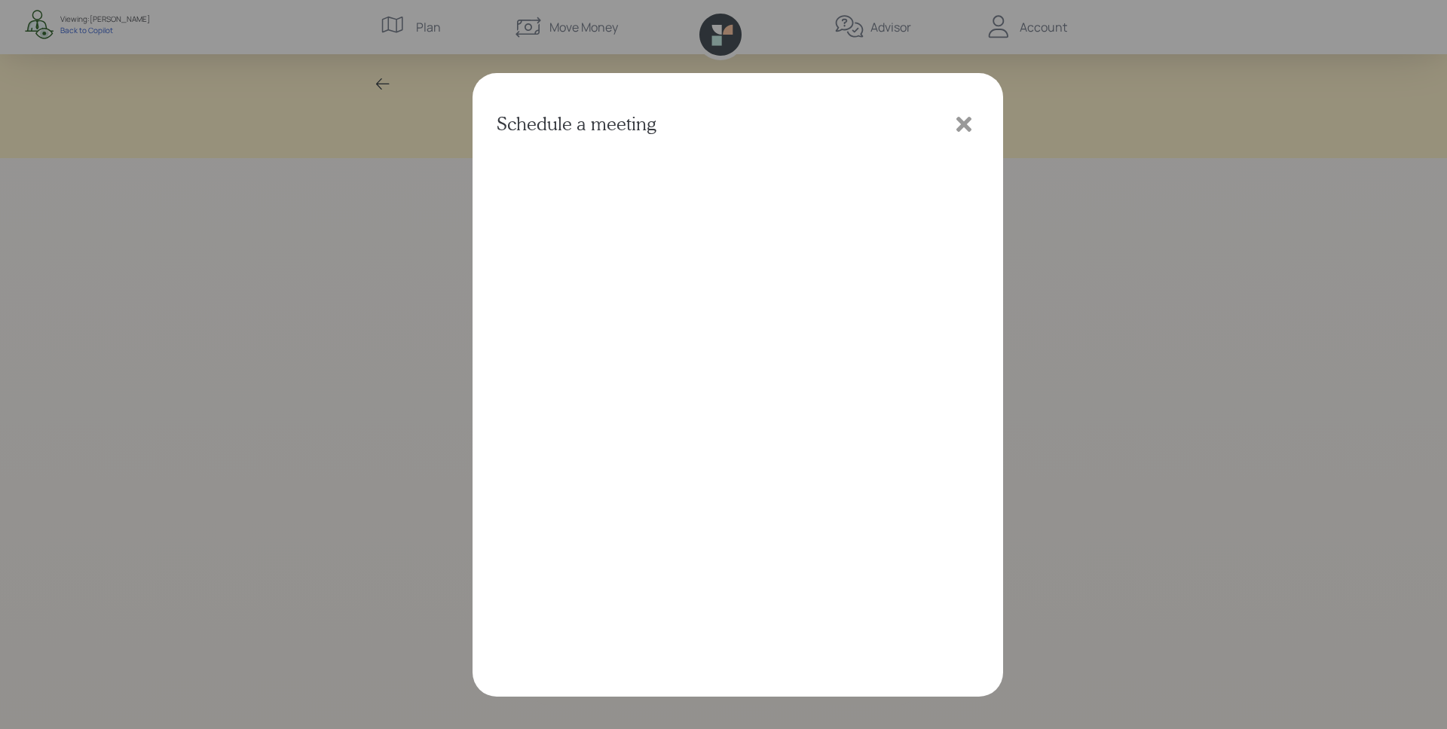
click at [965, 118] on icon at bounding box center [963, 124] width 23 height 23
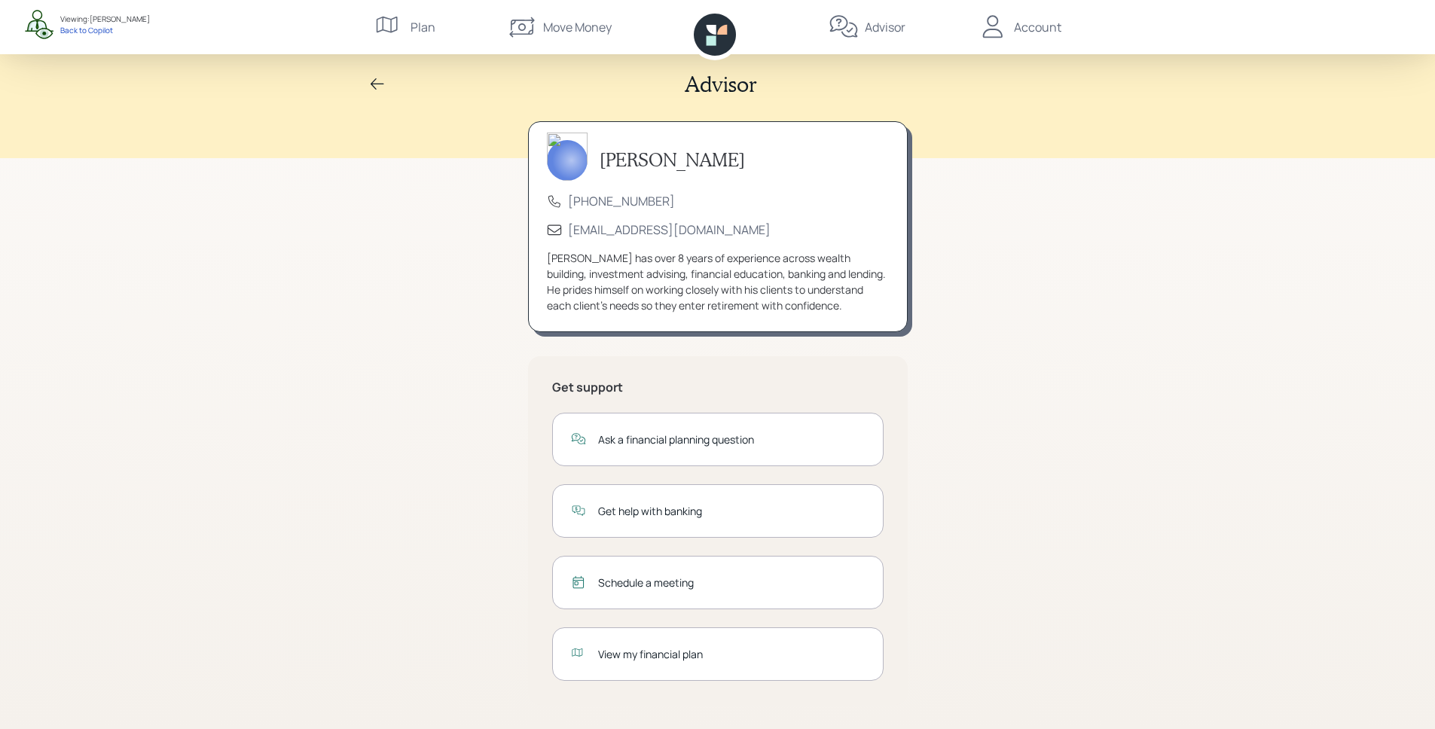
click at [665, 662] on div "View my financial plan" at bounding box center [718, 654] width 332 height 53
click at [379, 79] on icon at bounding box center [377, 84] width 18 height 18
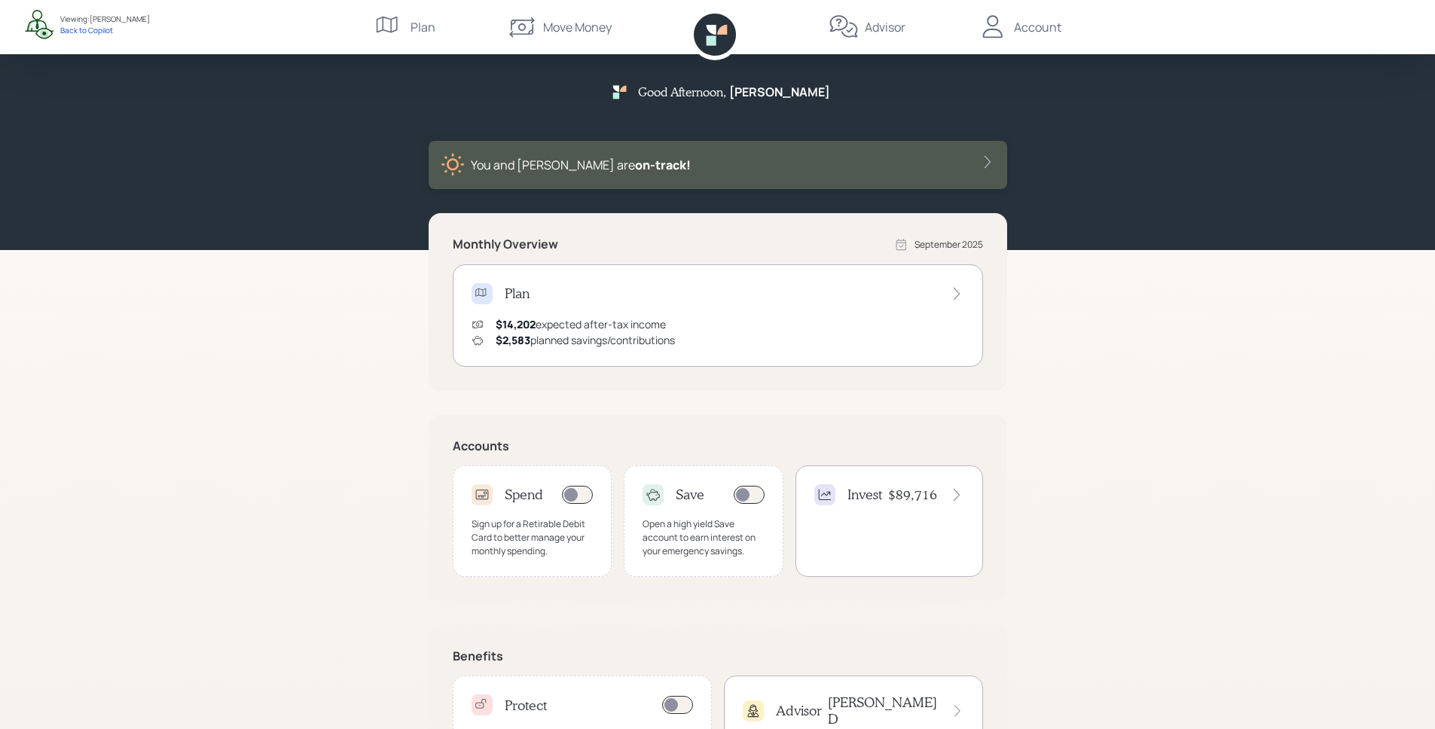
click at [1024, 29] on div "Account" at bounding box center [1037, 27] width 47 height 18
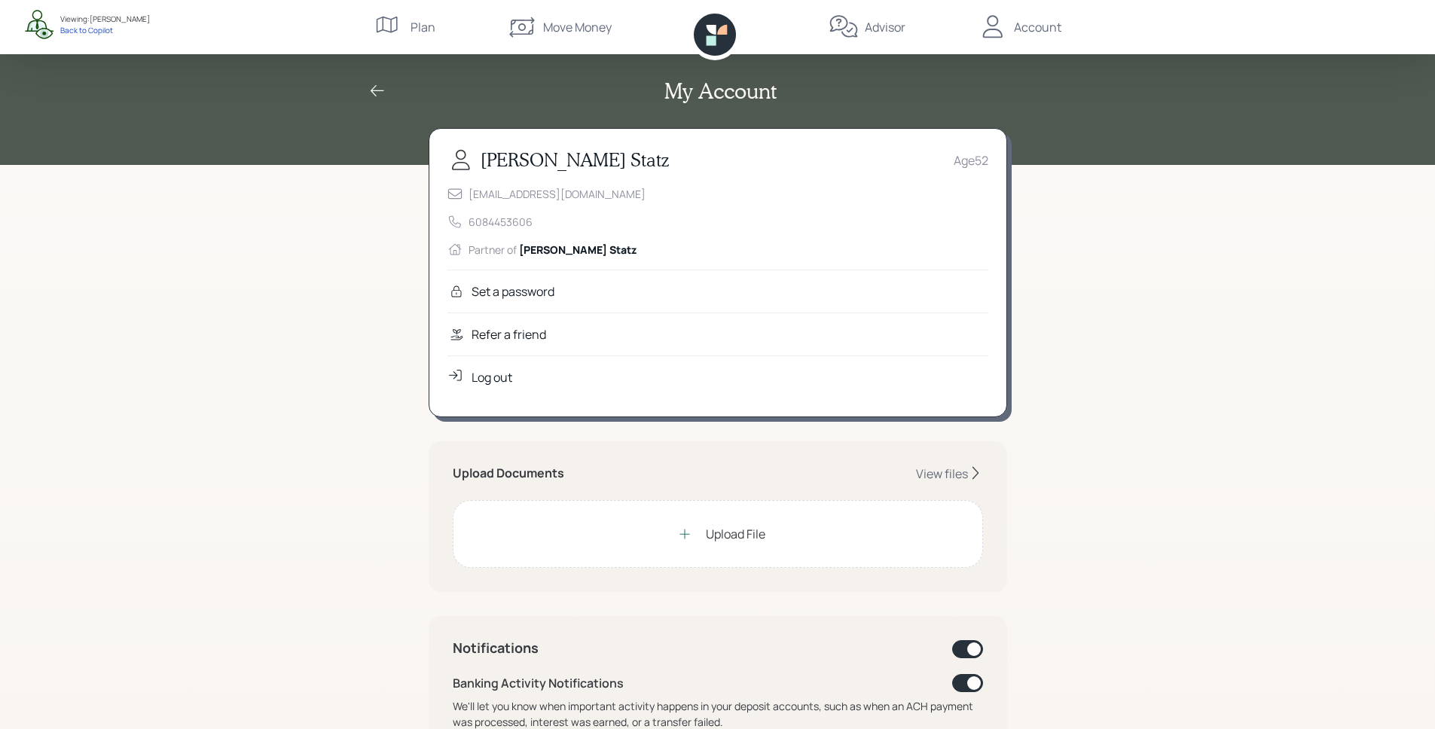
click at [582, 343] on div "Refer a friend" at bounding box center [718, 334] width 541 height 43
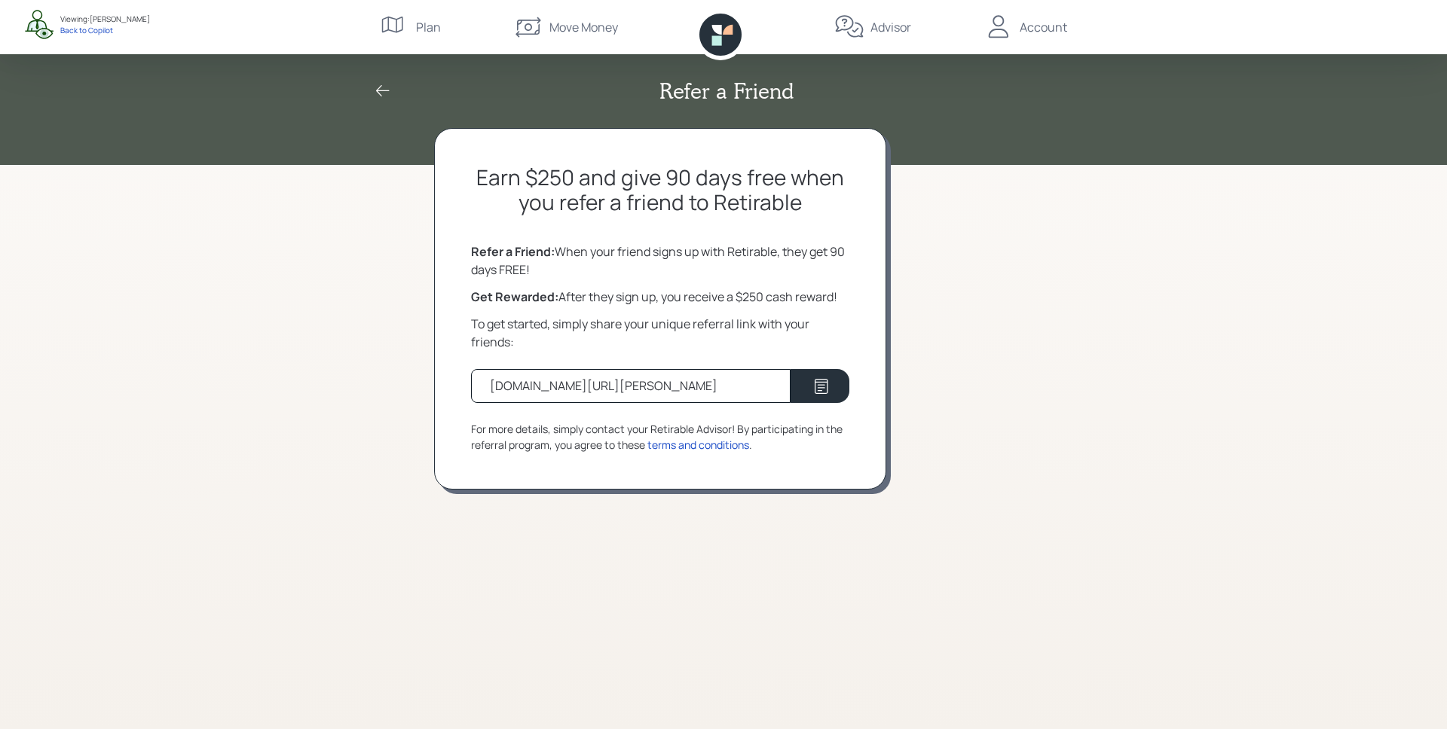
click at [704, 23] on icon at bounding box center [720, 35] width 42 height 42
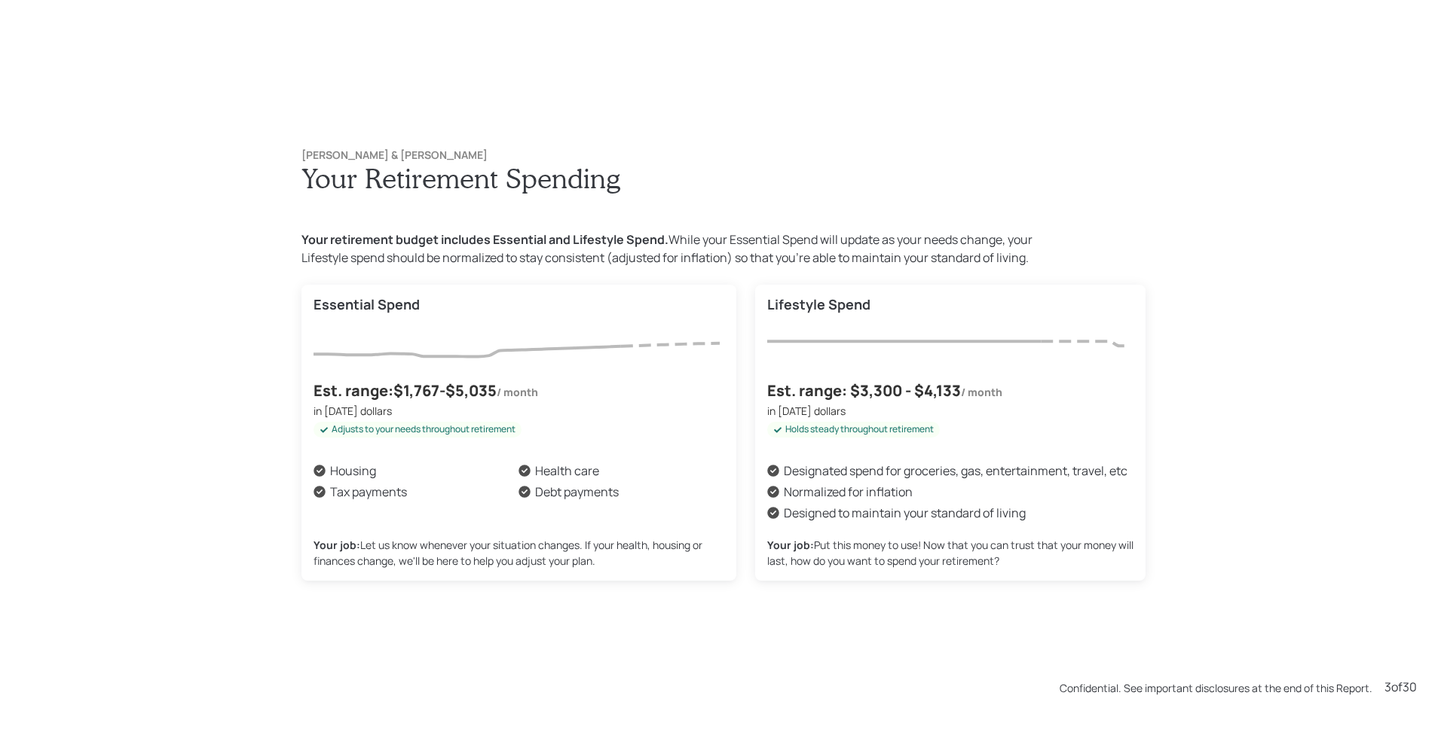
scroll to position [2188, 0]
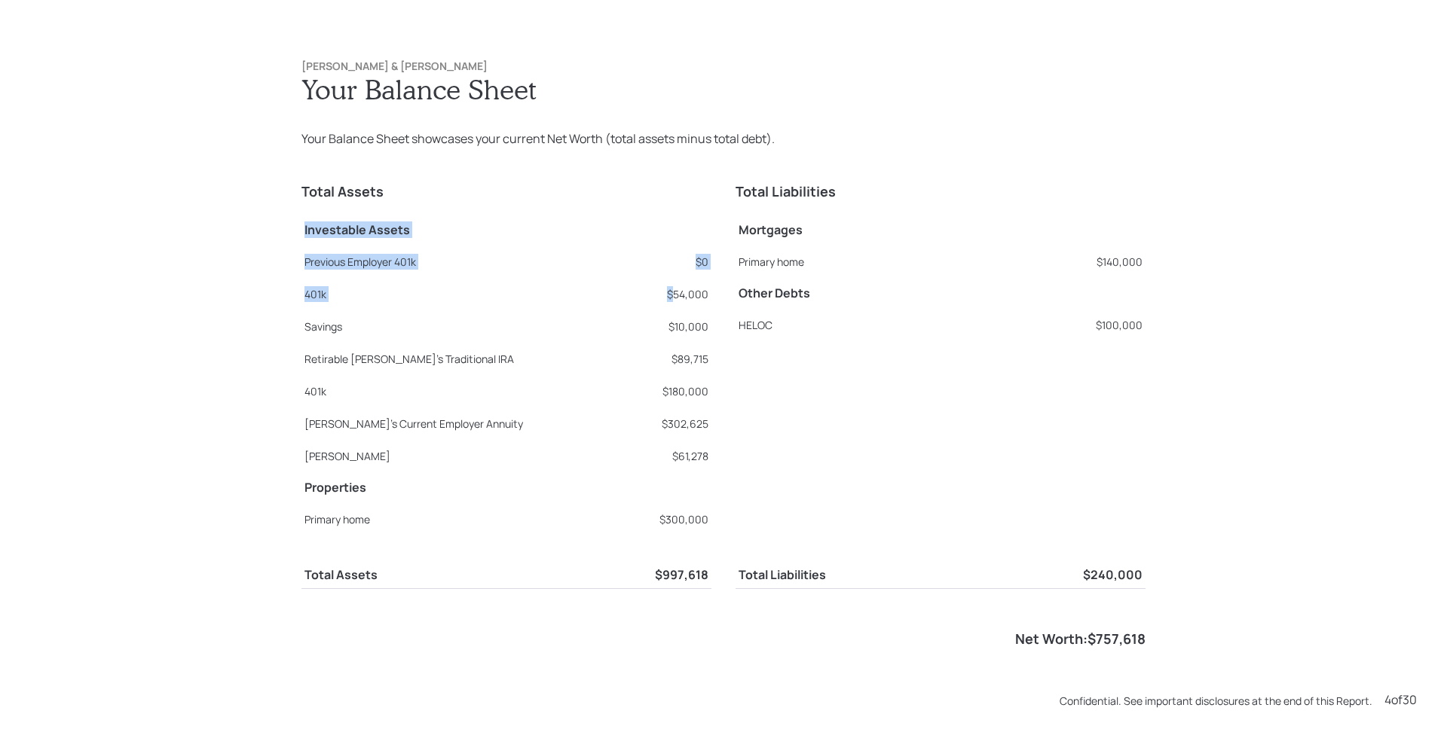
drag, startPoint x: 668, startPoint y: 290, endPoint x: 707, endPoint y: 298, distance: 39.3
click at [707, 298] on div "Total Assets Investable Assets Previous Employer 401k $0 401k $54,000 Savings $…" at bounding box center [723, 410] width 844 height 476
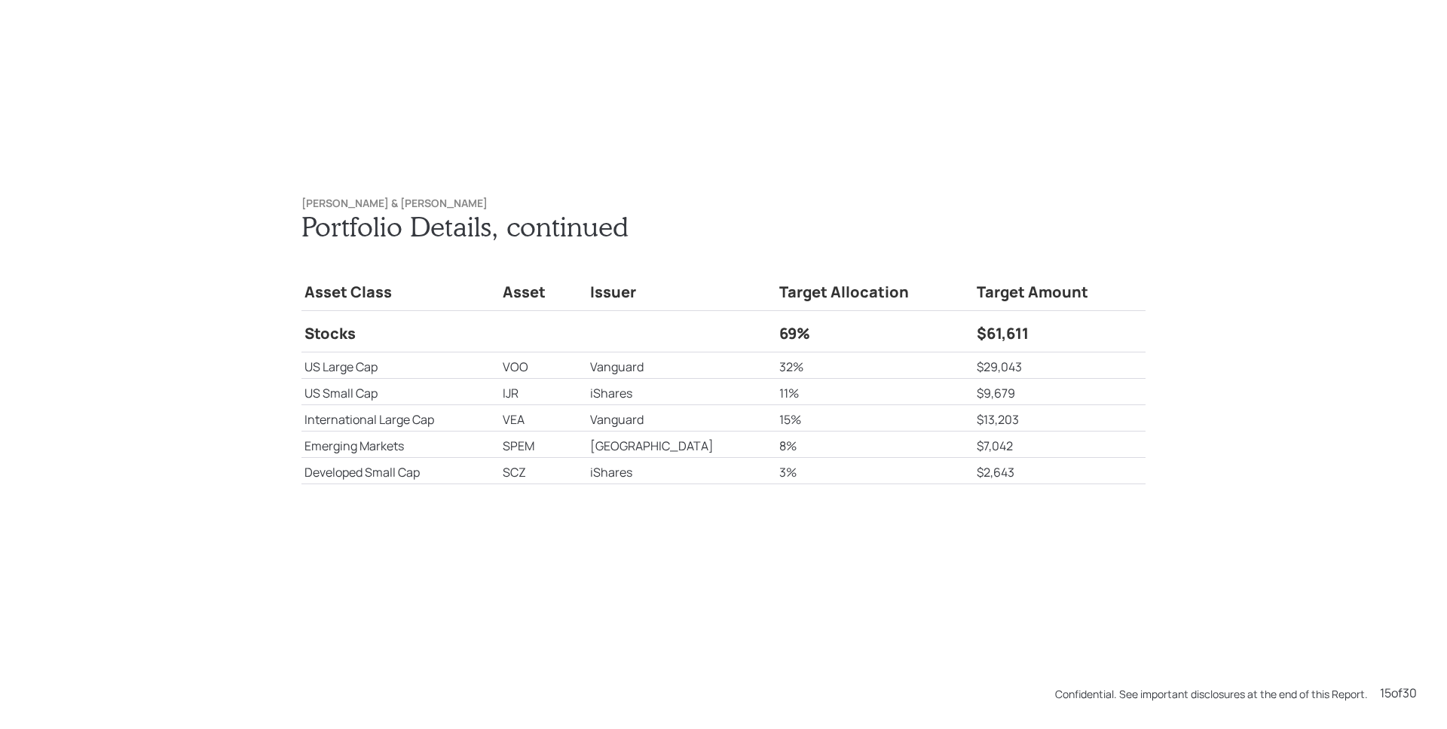
scroll to position [9482, 0]
